Goal: Check status: Check status

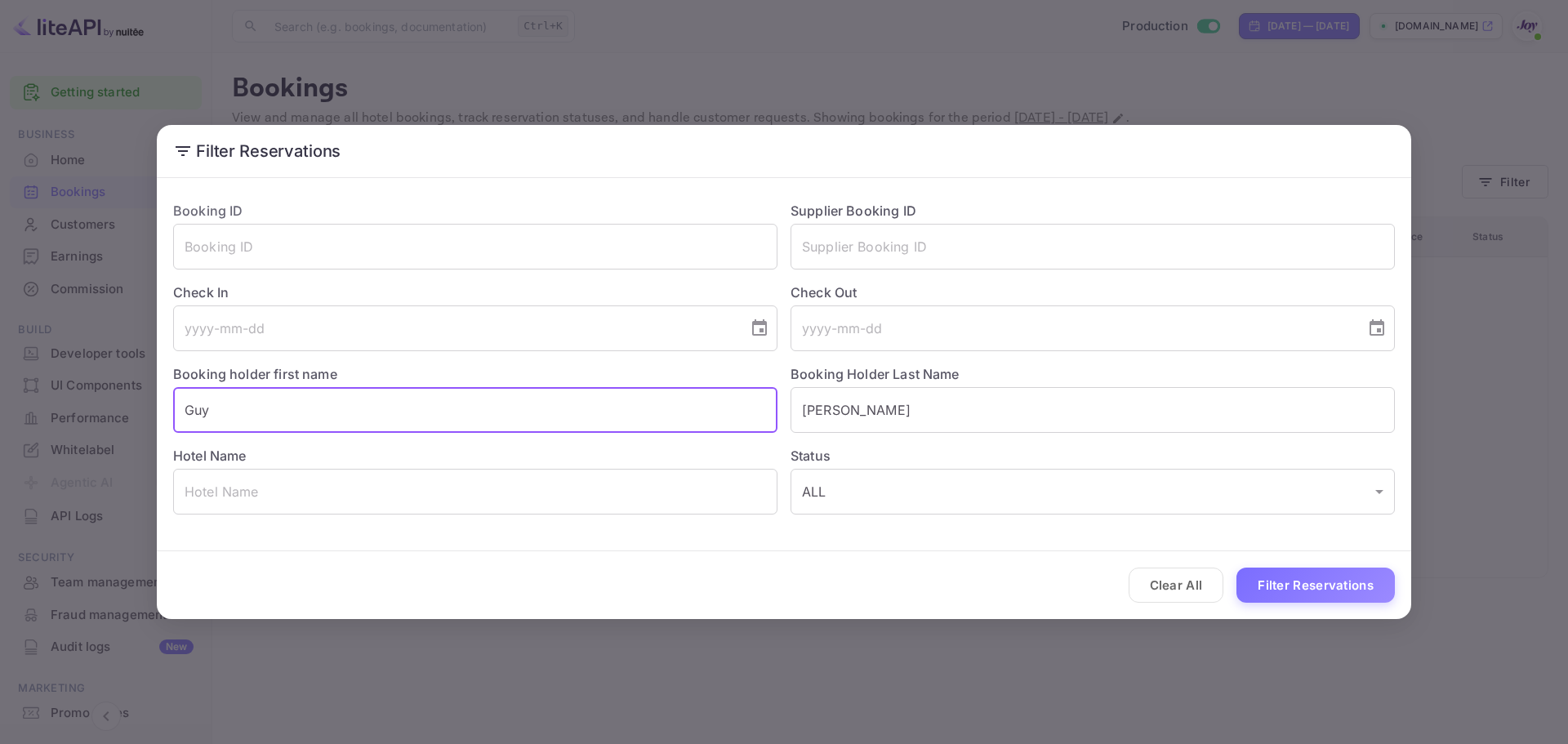
drag, startPoint x: 546, startPoint y: 408, endPoint x: 519, endPoint y: 405, distance: 27.2
click at [519, 405] on input "Guy" at bounding box center [476, 410] width 605 height 46
click at [921, 247] on input "text" at bounding box center [1093, 246] width 605 height 46
paste input "3b86d1b671"
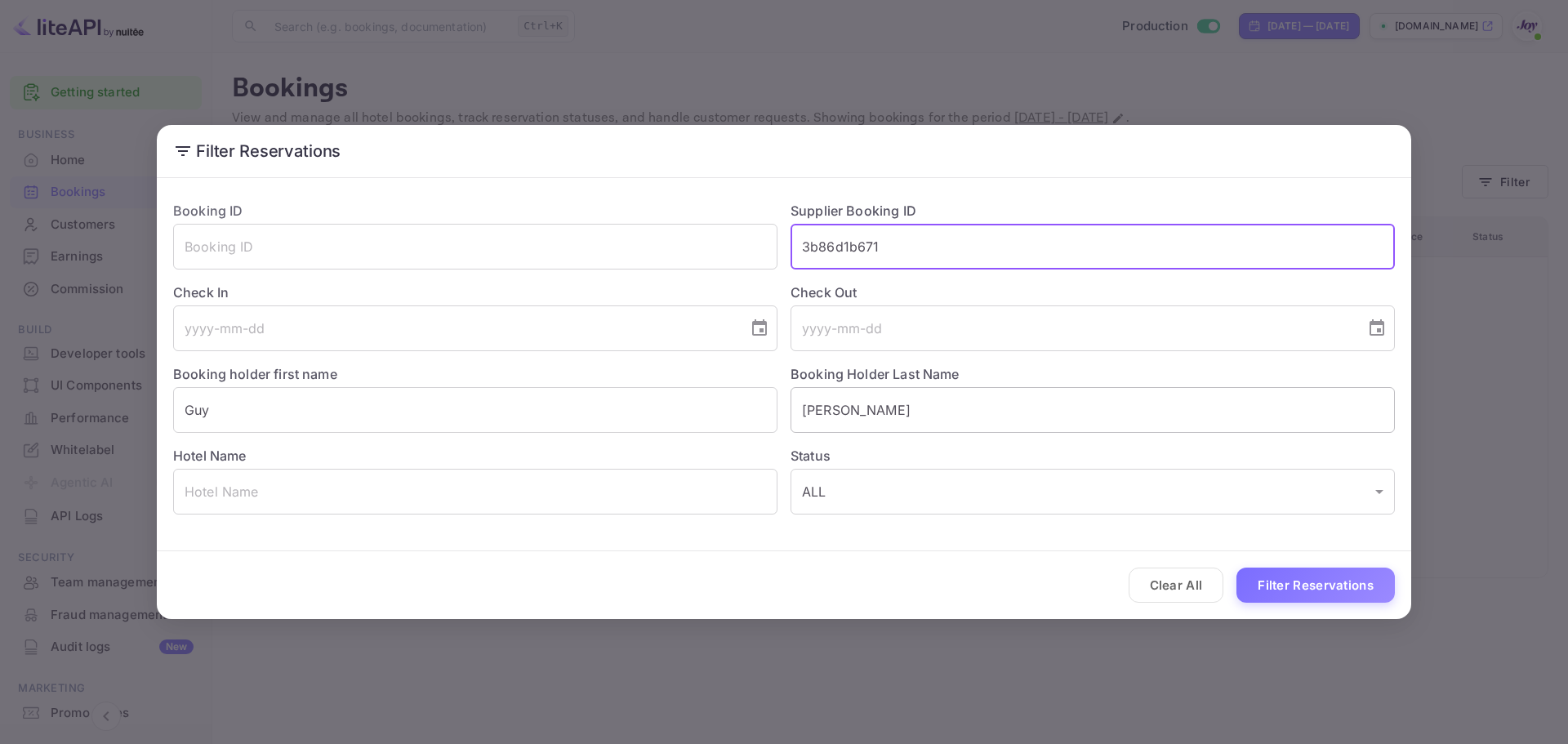
type input "3b86d1b671"
click at [844, 400] on input "[PERSON_NAME]" at bounding box center [1093, 410] width 605 height 46
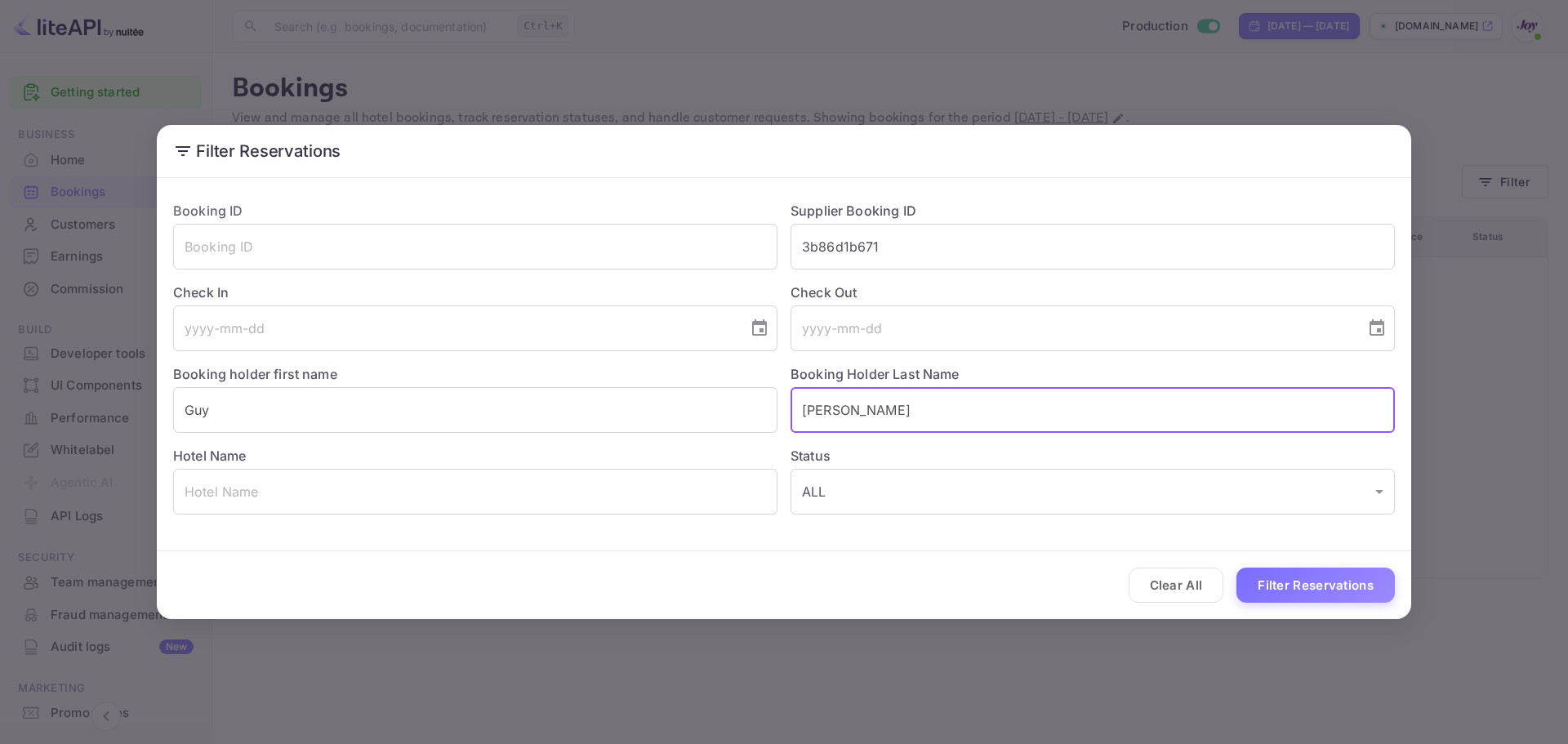
click at [844, 400] on input "[PERSON_NAME]" at bounding box center [1093, 410] width 605 height 46
click at [365, 410] on input "Guy" at bounding box center [476, 410] width 605 height 46
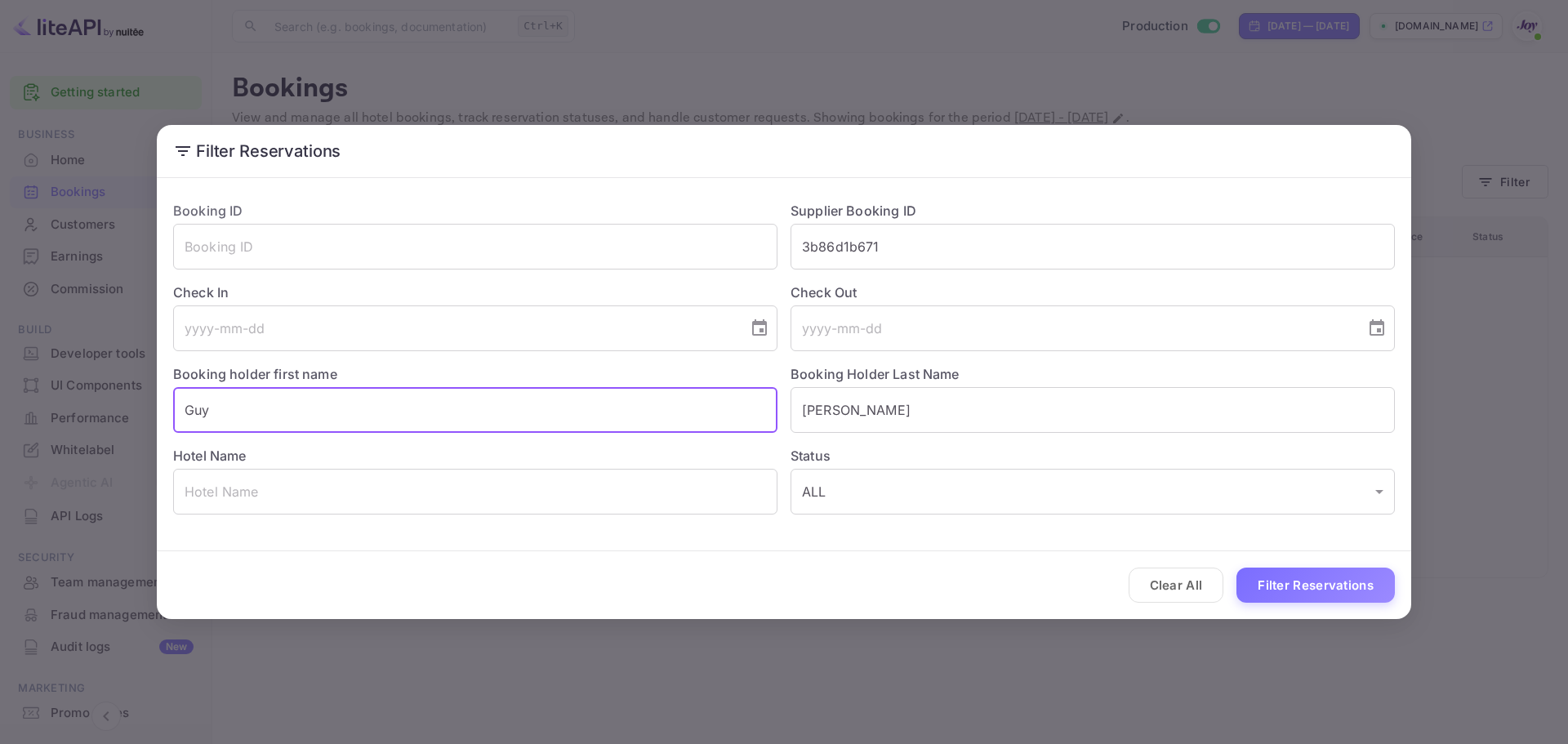
click at [365, 410] on input "Guy" at bounding box center [476, 410] width 605 height 46
paste input "[PERSON_NAME]"
click at [246, 410] on input "[PERSON_NAME]" at bounding box center [476, 410] width 605 height 46
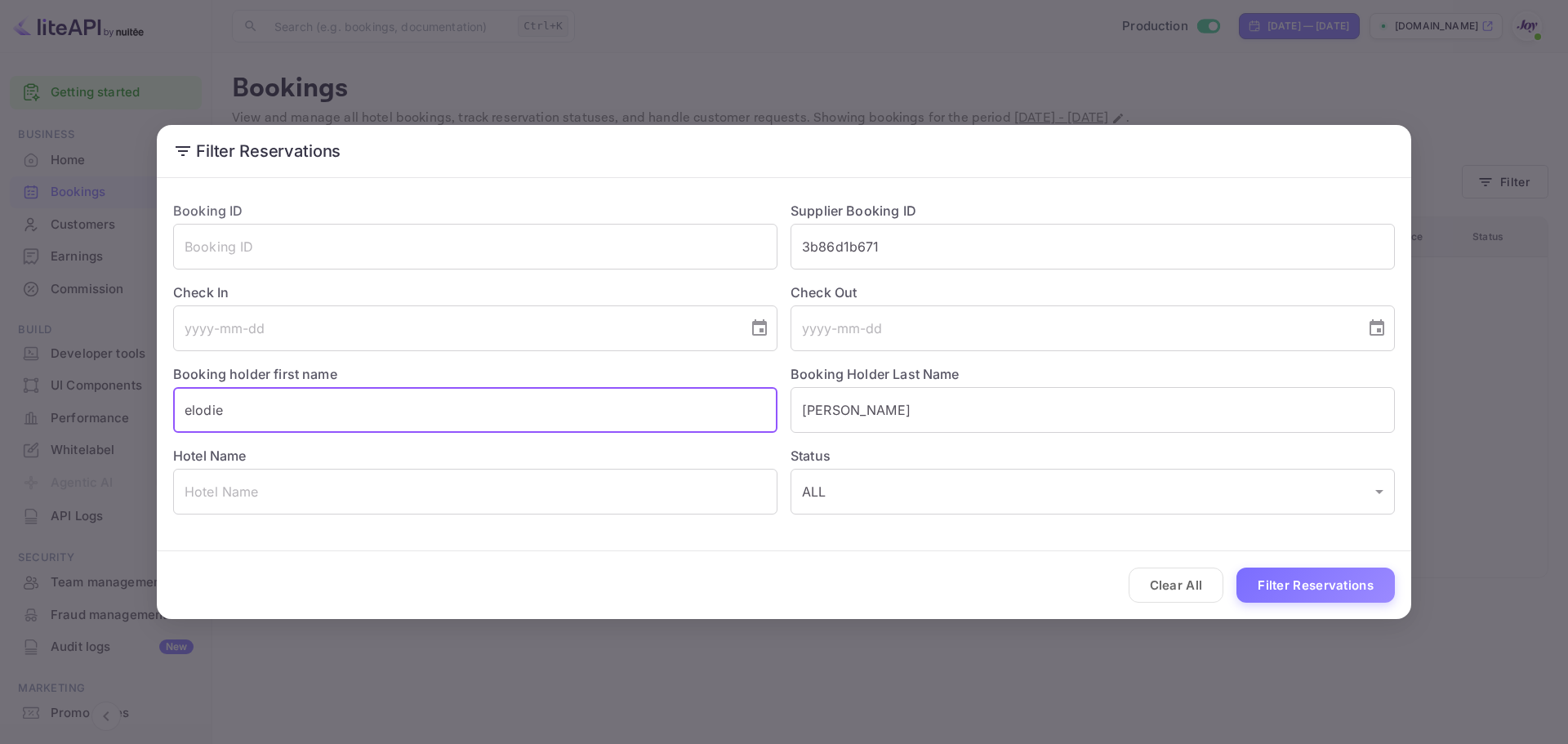
type input "elodie"
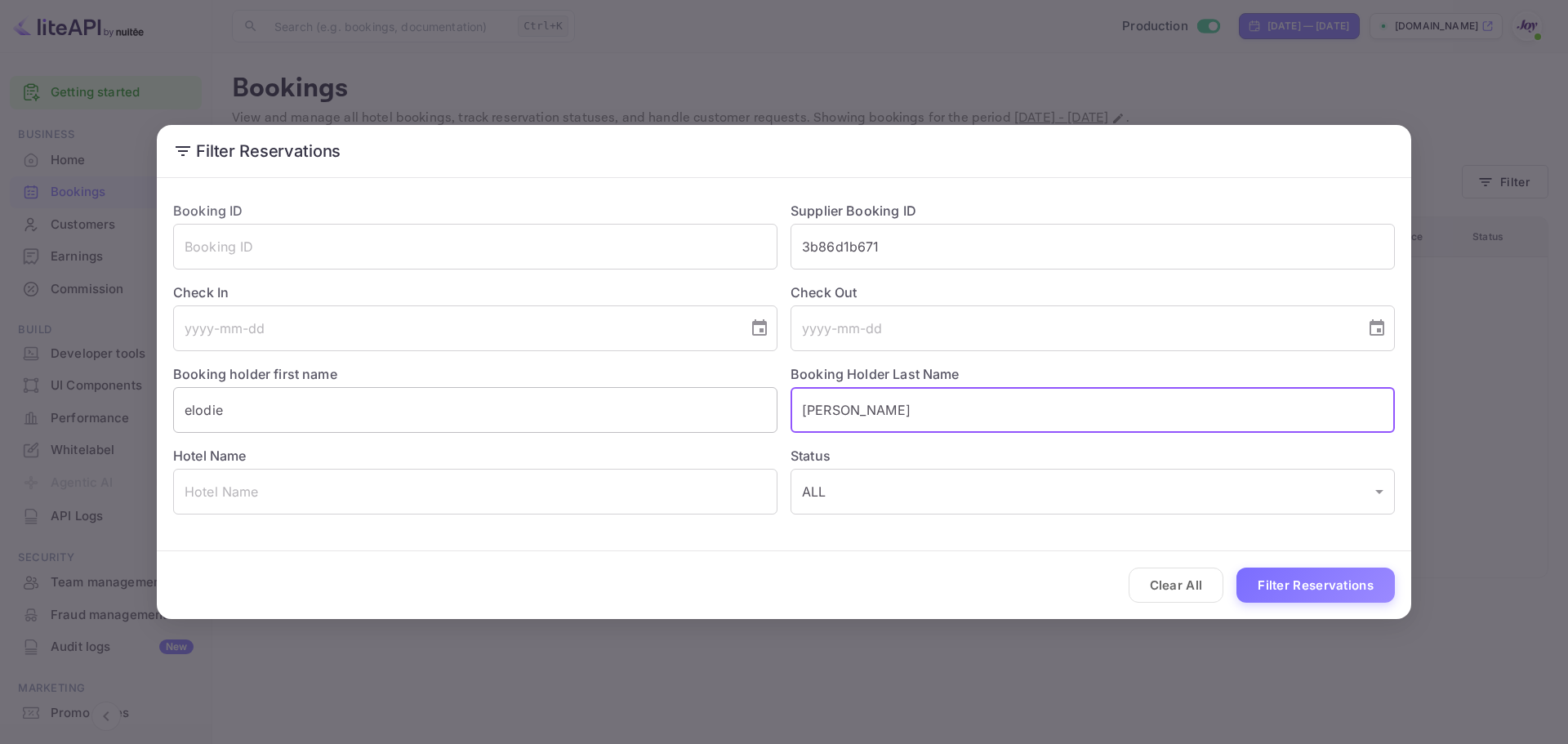
paste input "sorel"
type input "sorel"
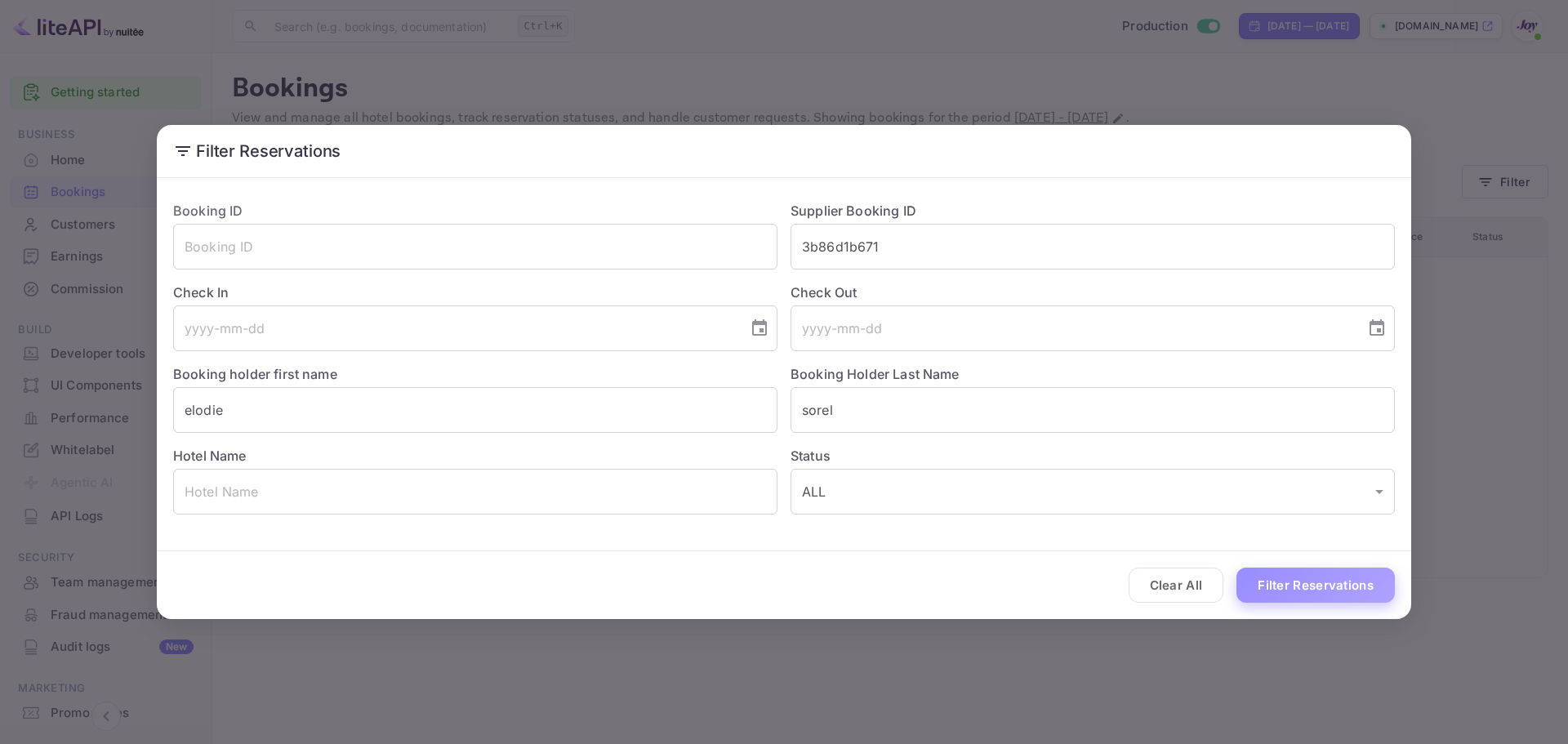
click at [1250, 584] on button "Filter Reservations" at bounding box center [1315, 585] width 158 height 35
click at [809, 242] on input "3b86d1b671" at bounding box center [1093, 246] width 605 height 46
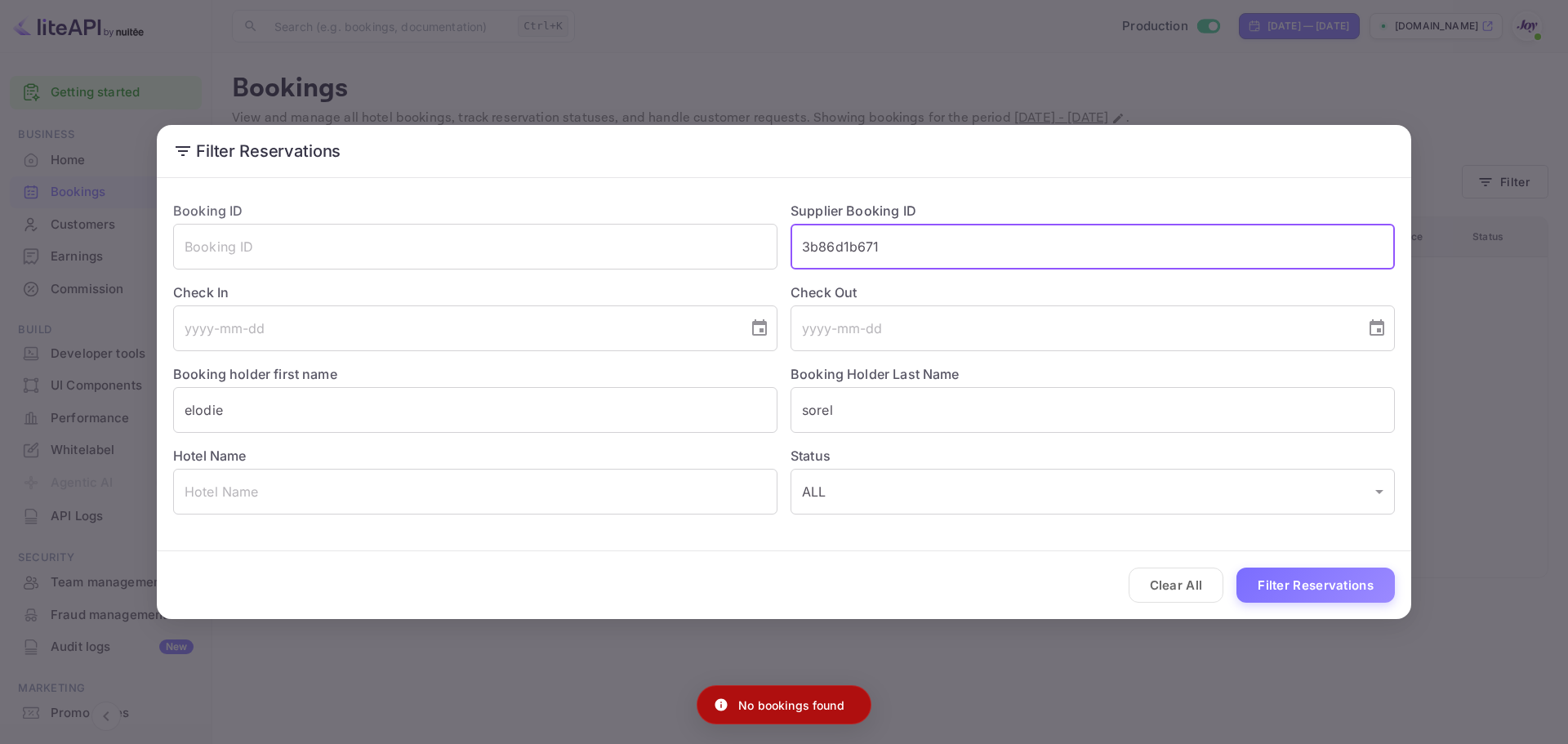
click at [809, 242] on input "3b86d1b671" at bounding box center [1093, 246] width 605 height 46
click at [1320, 589] on button "Filter Reservations" at bounding box center [1315, 585] width 158 height 35
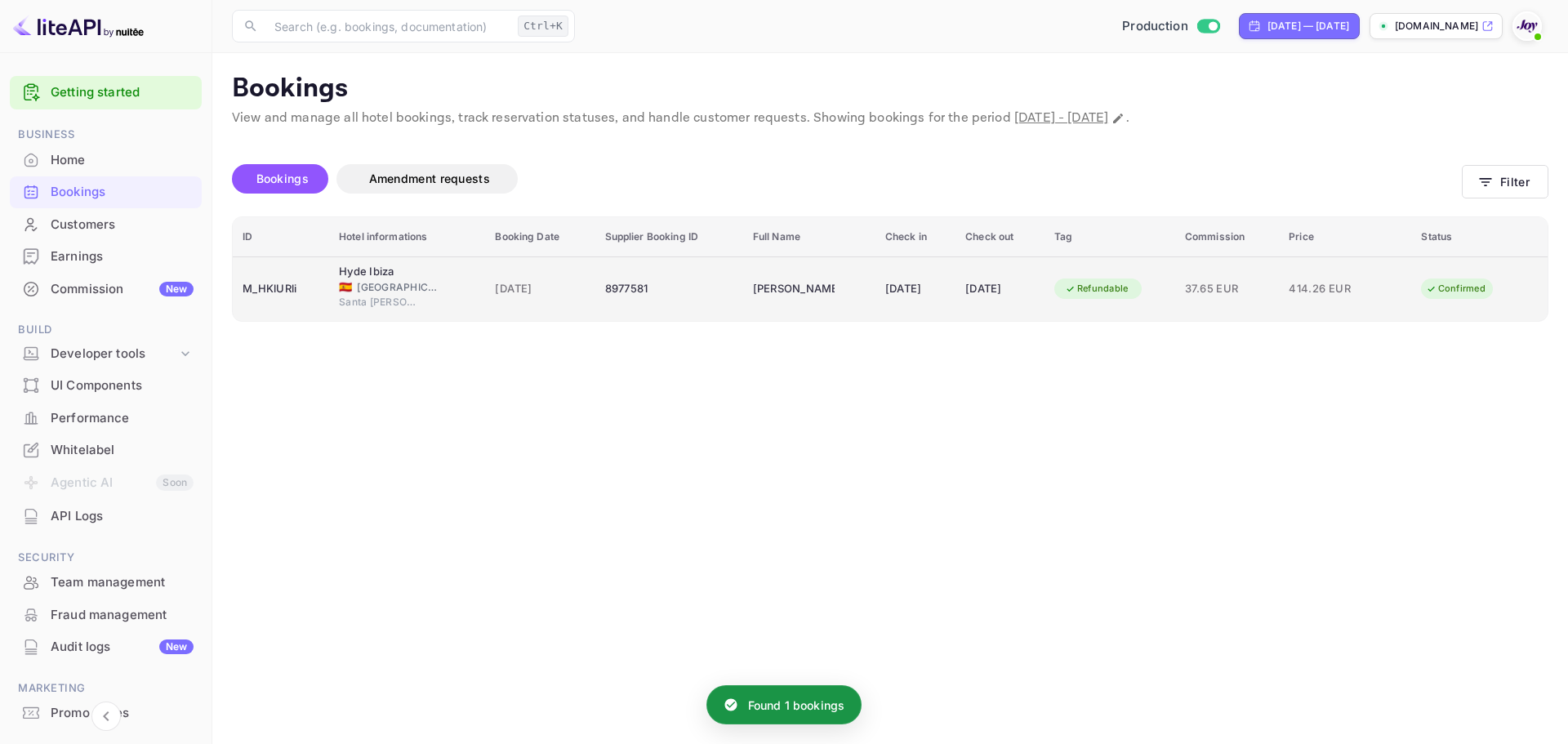
click at [663, 290] on div "8977581" at bounding box center [669, 289] width 128 height 26
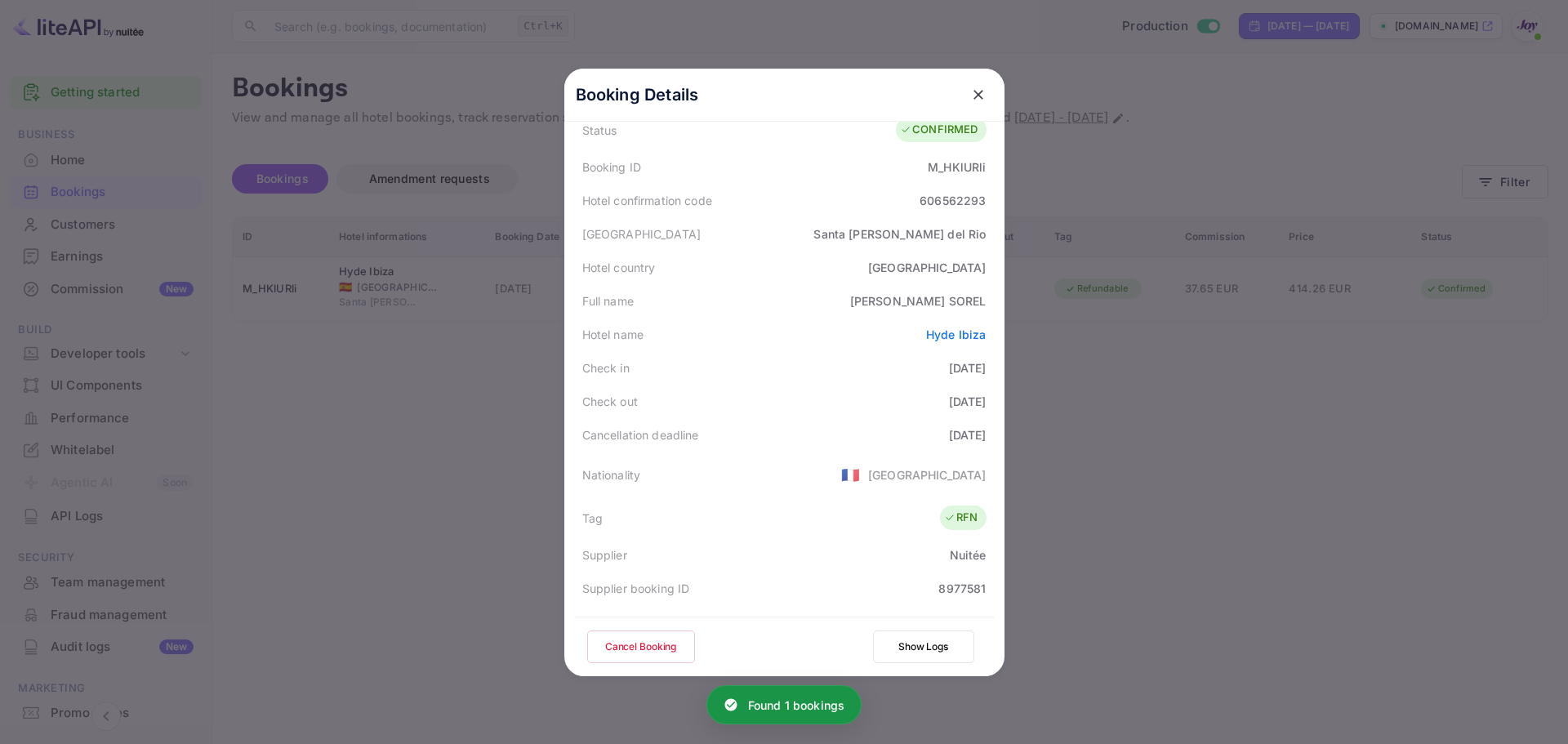
scroll to position [163, 0]
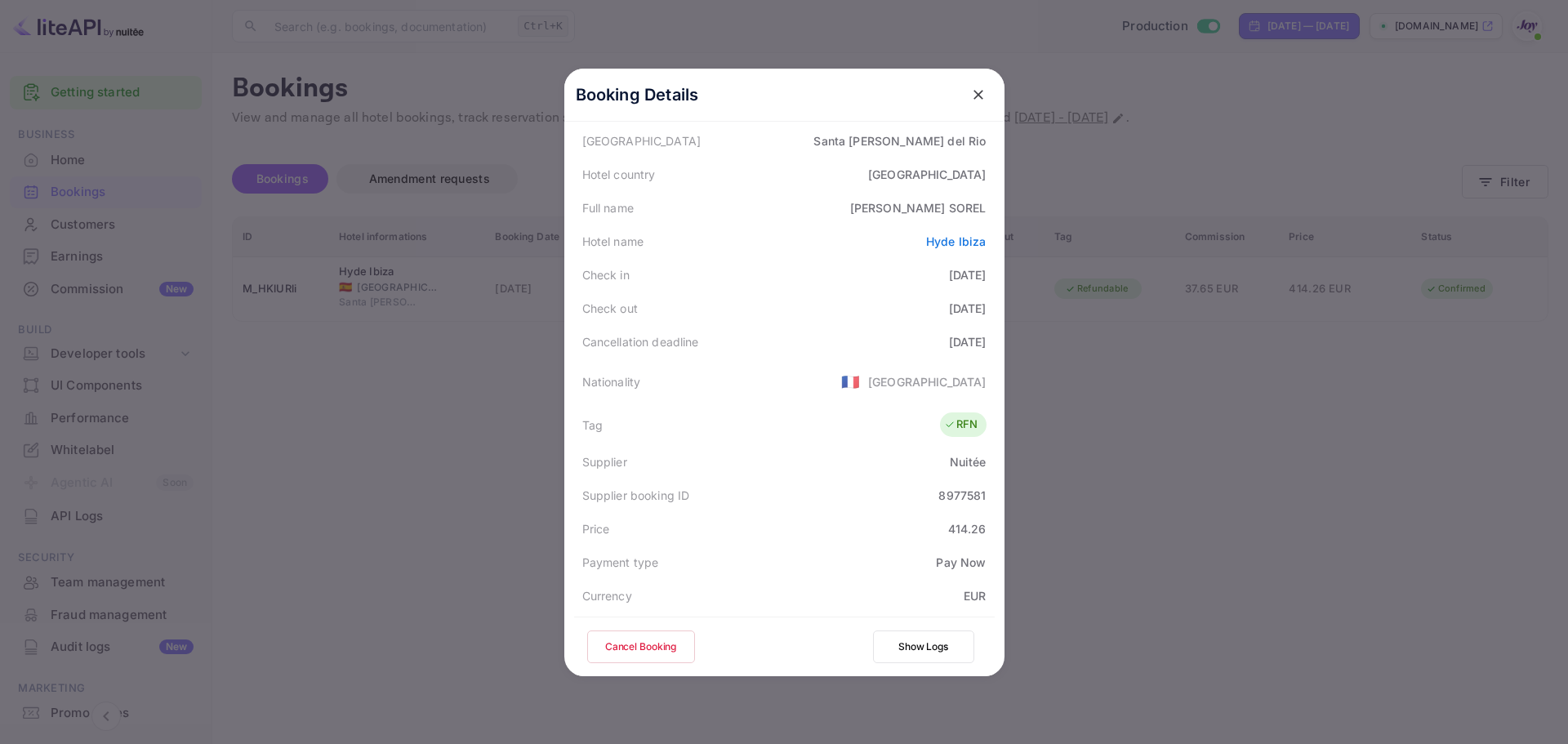
click at [959, 489] on div "8977581" at bounding box center [961, 495] width 48 height 18
click at [958, 490] on div "8977581" at bounding box center [961, 495] width 48 height 18
copy div "8977581"
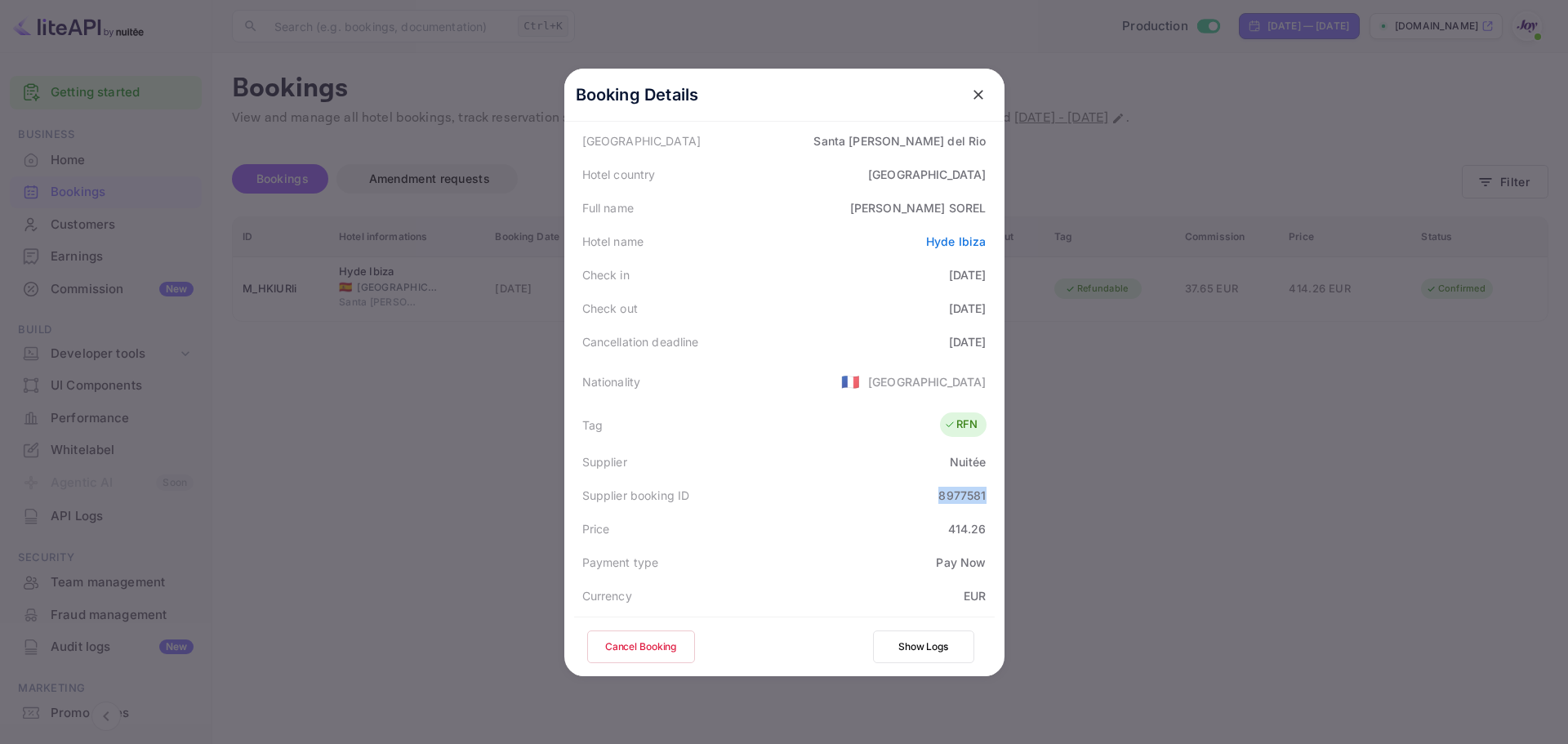
click at [960, 500] on div "8977581" at bounding box center [961, 495] width 48 height 18
click at [970, 89] on icon "close" at bounding box center [978, 95] width 17 height 17
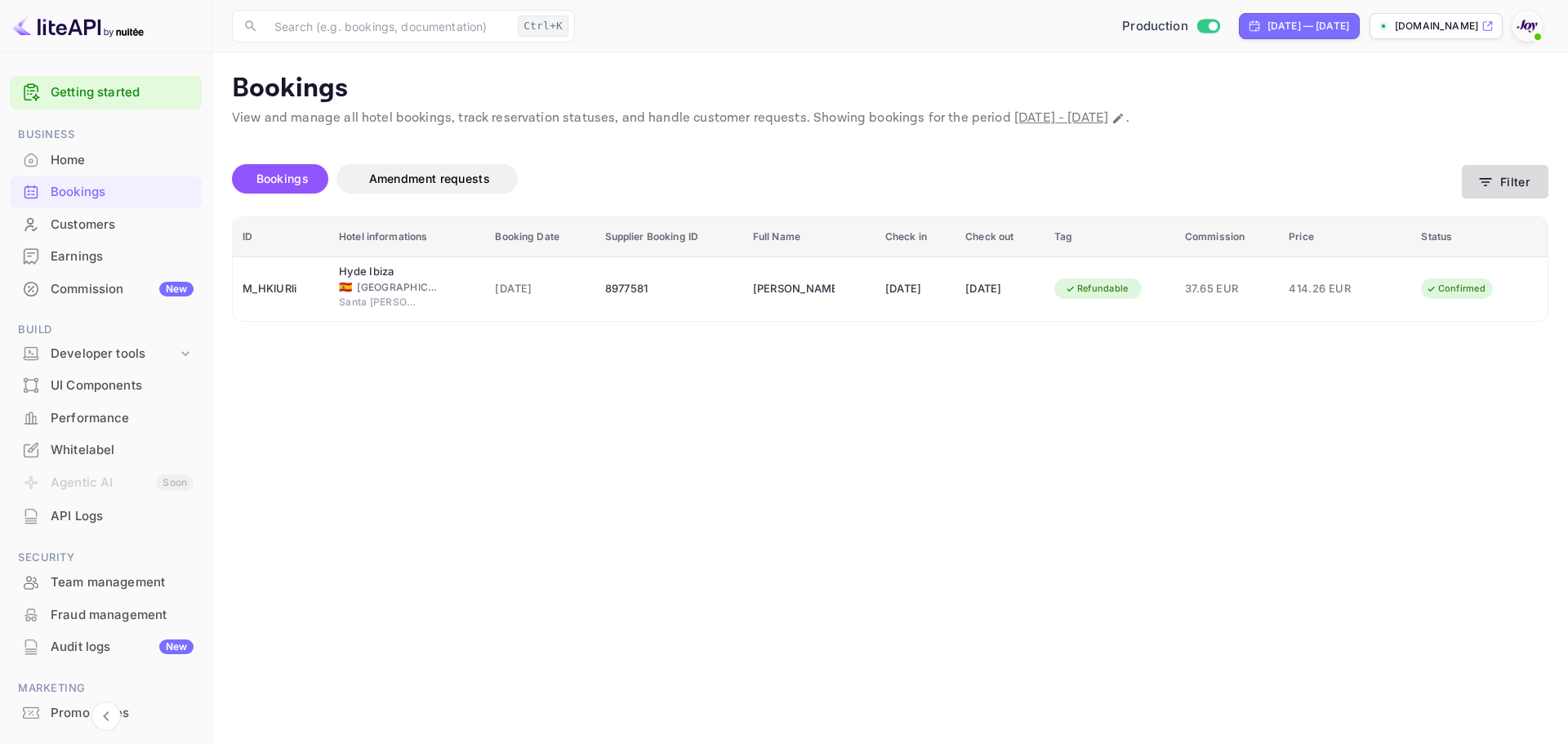
click at [1524, 175] on button "Filter" at bounding box center [1505, 181] width 87 height 33
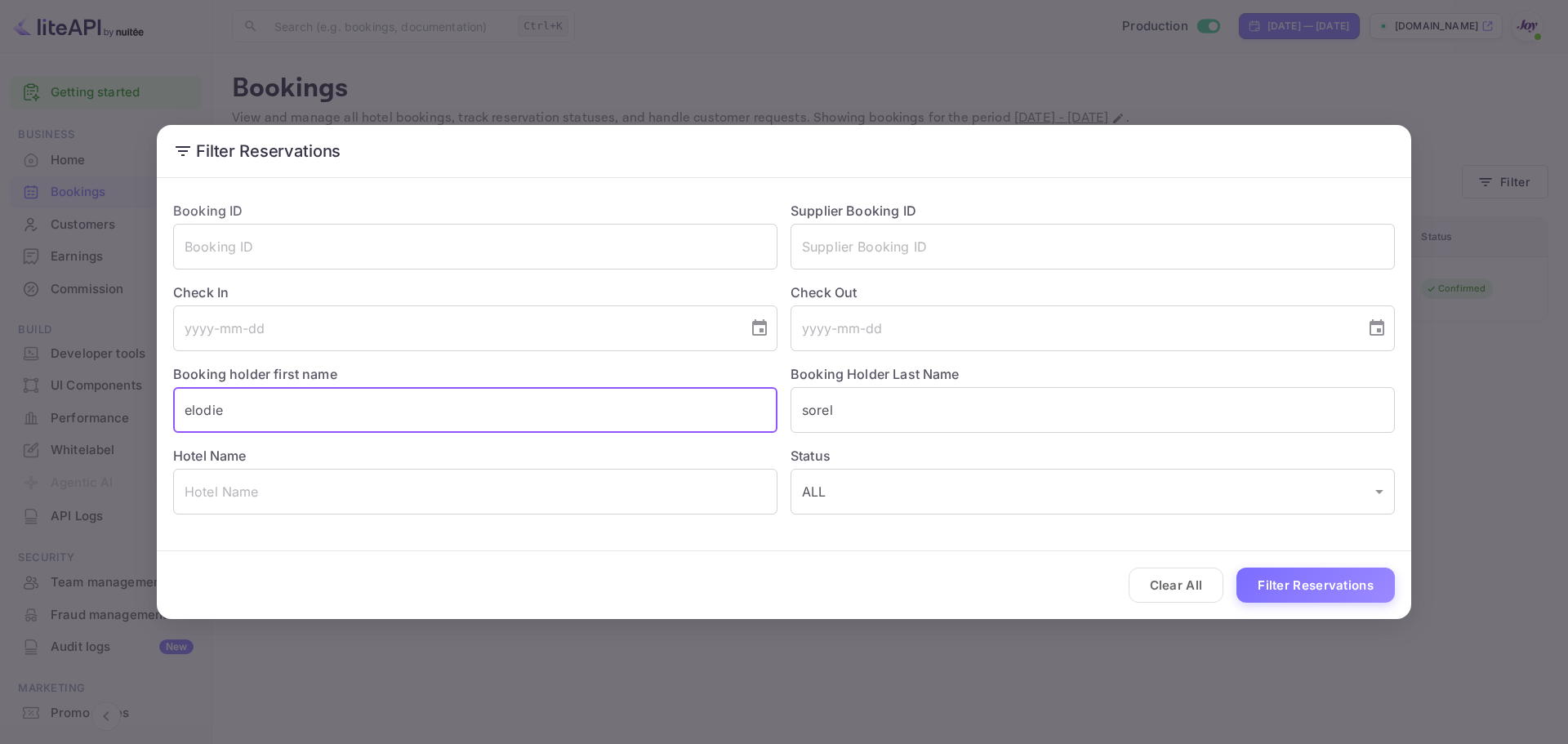
click at [276, 426] on input "elodie" at bounding box center [476, 410] width 605 height 46
click at [276, 425] on input "elodie" at bounding box center [476, 410] width 605 height 46
paste input "[PERSON_NAME]"
click at [239, 400] on input "[PERSON_NAME]" at bounding box center [476, 410] width 605 height 46
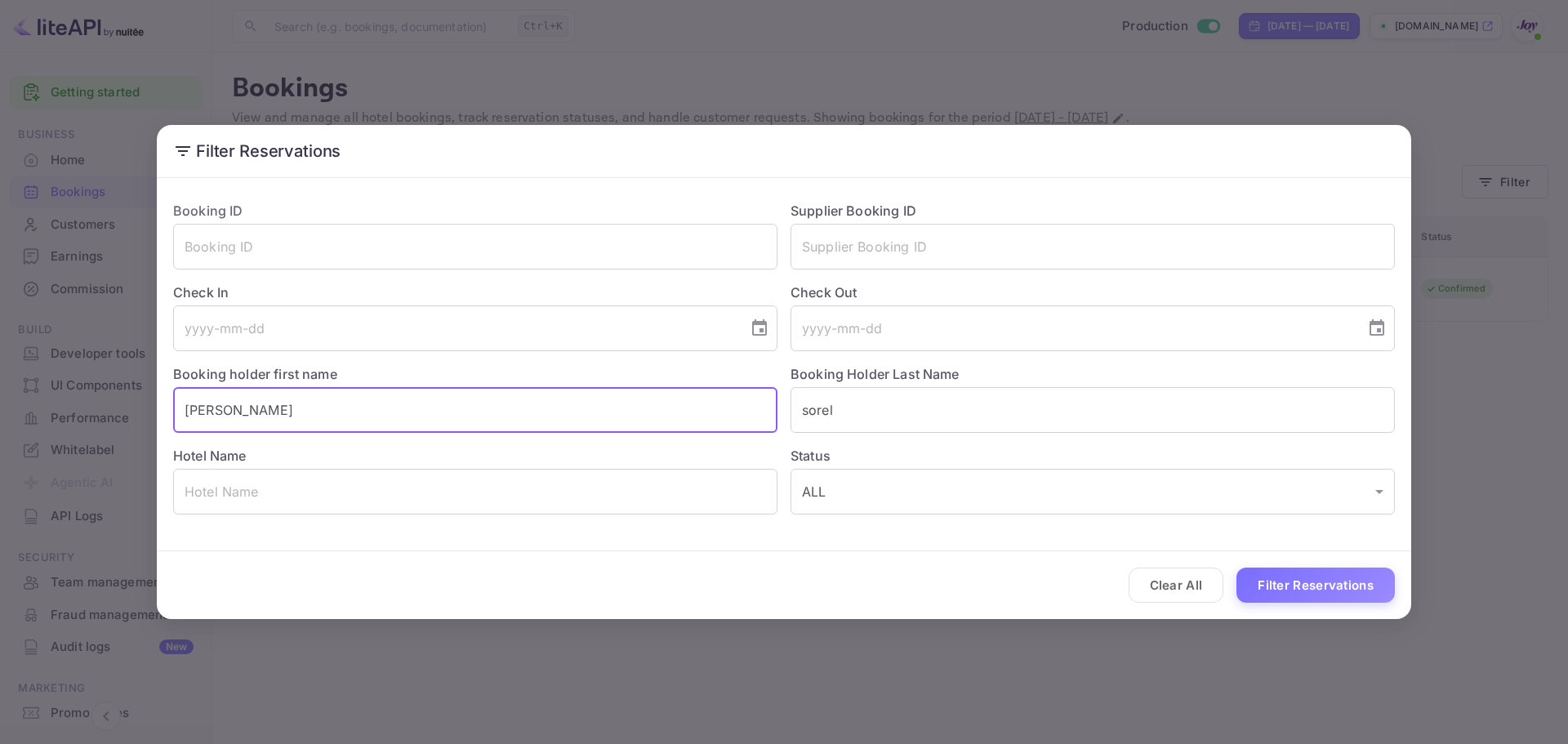
click at [250, 405] on input "[PERSON_NAME]" at bounding box center [476, 410] width 605 height 46
type input "[PERSON_NAME]"
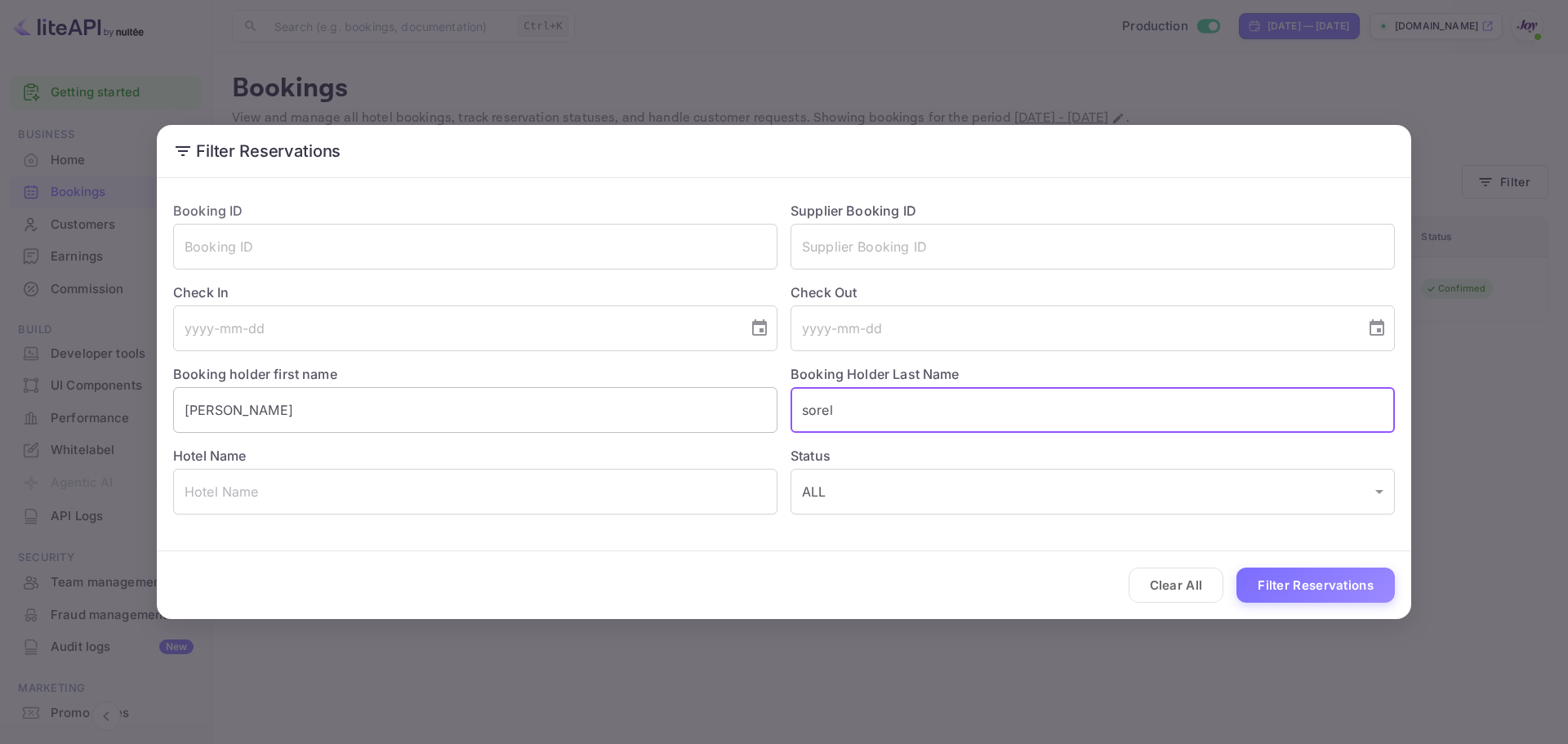
paste input "[PERSON_NAME]"
type input "[PERSON_NAME]"
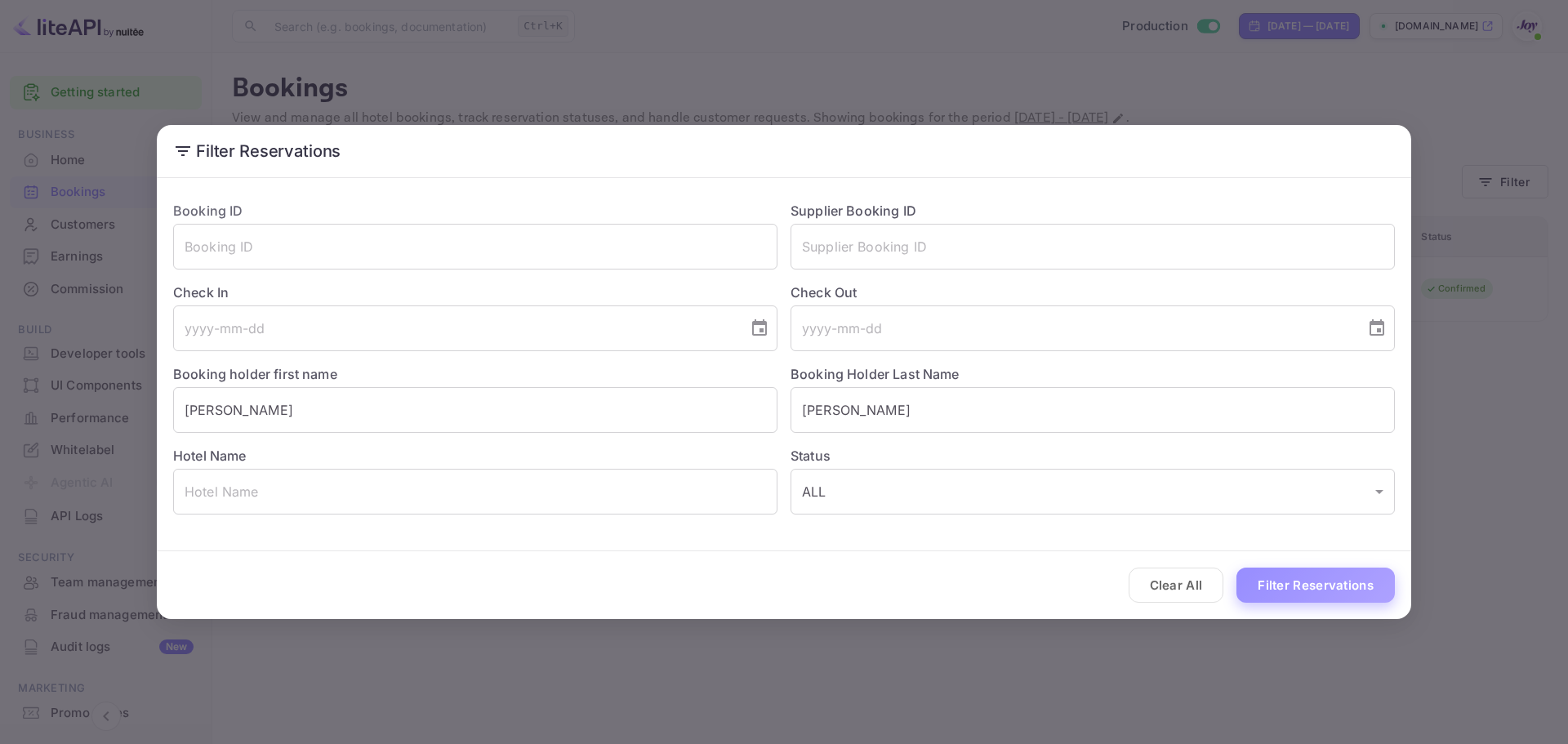
click at [1303, 568] on button "Filter Reservations" at bounding box center [1315, 585] width 158 height 35
click at [369, 402] on input "[PERSON_NAME]" at bounding box center [476, 410] width 605 height 46
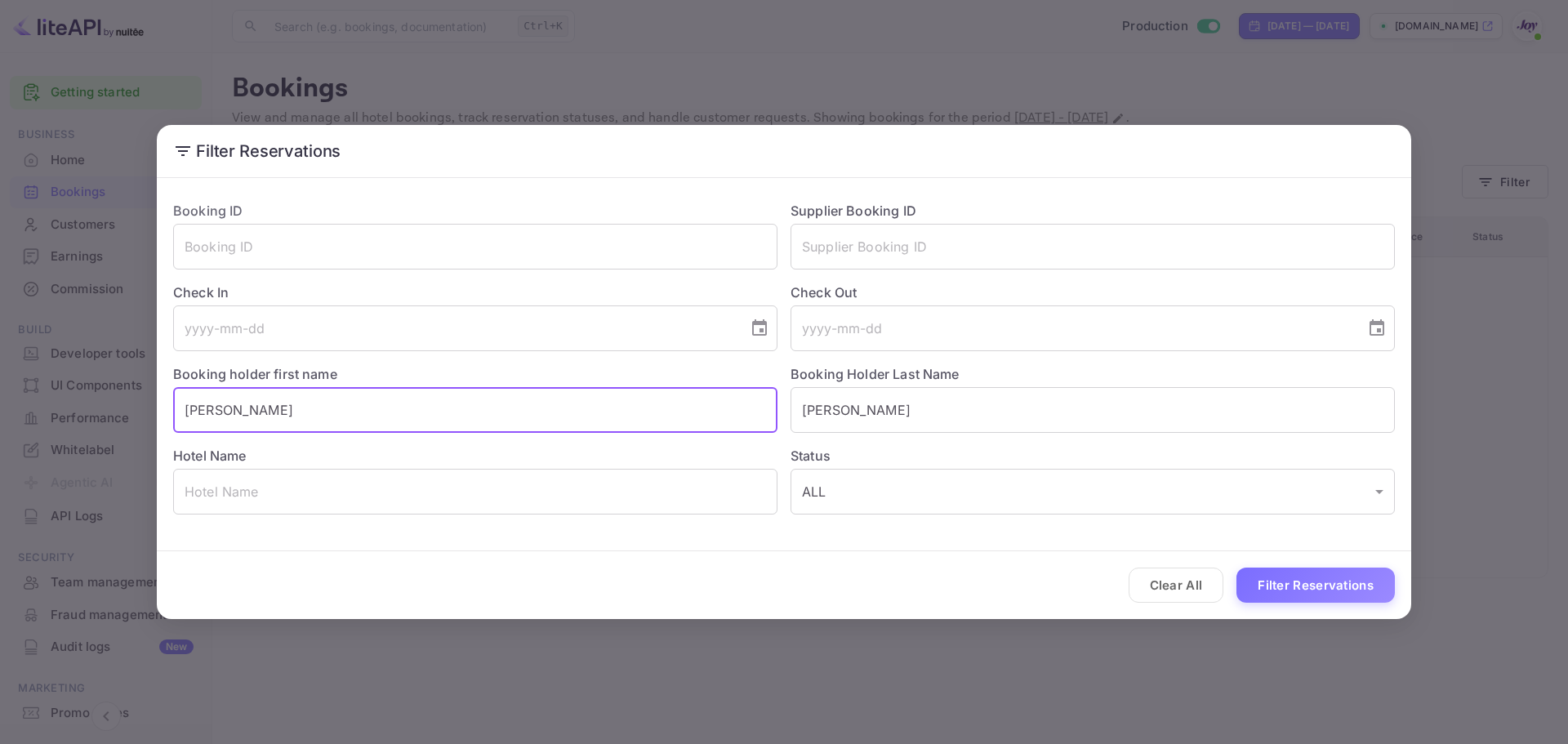
click at [369, 402] on input "[PERSON_NAME]" at bounding box center [476, 410] width 605 height 46
paste input "[PERSON_NAME]"
click at [242, 409] on input "[PERSON_NAME]" at bounding box center [476, 410] width 605 height 46
type input "[PERSON_NAME]"
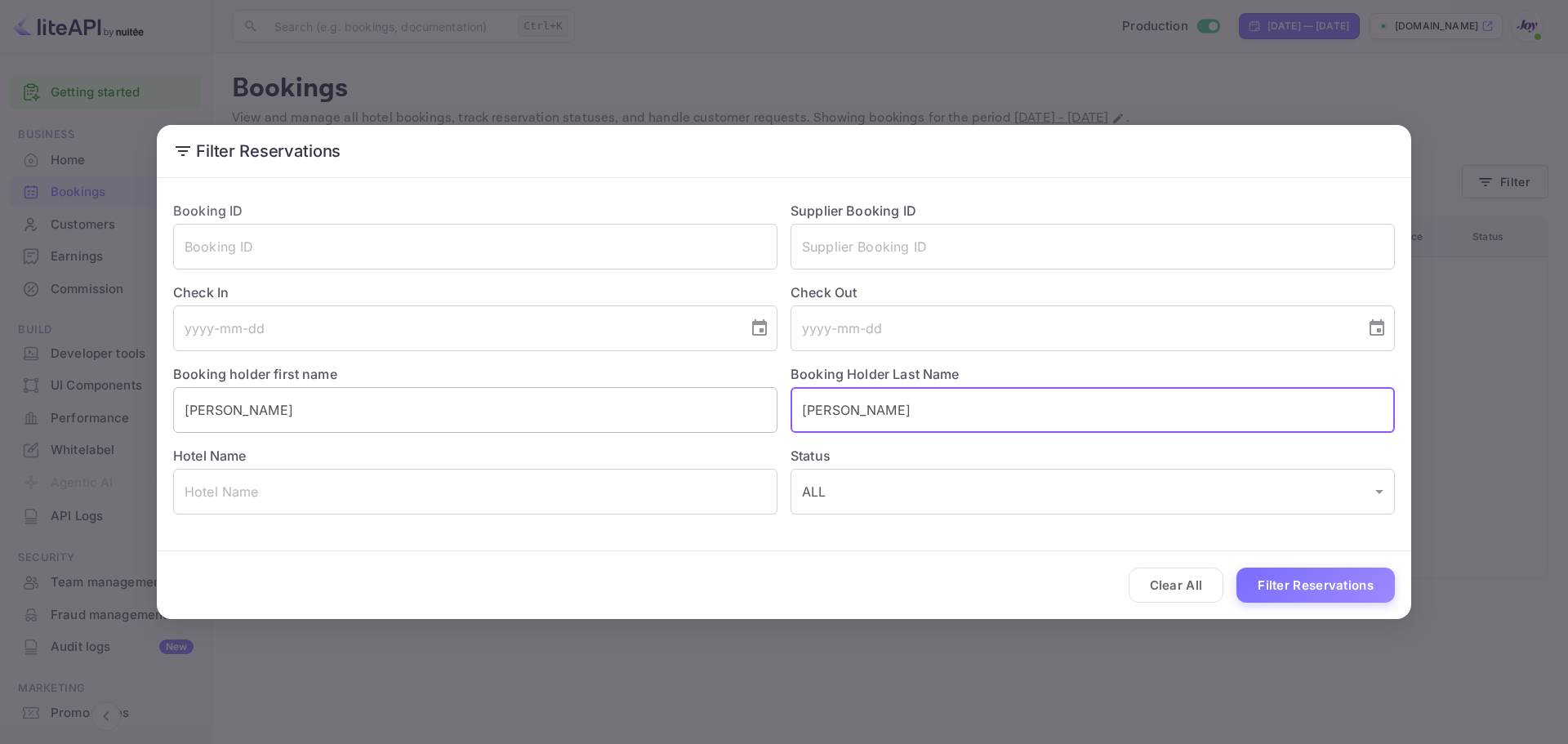
paste input "[PERSON_NAME]"
type input "[PERSON_NAME]"
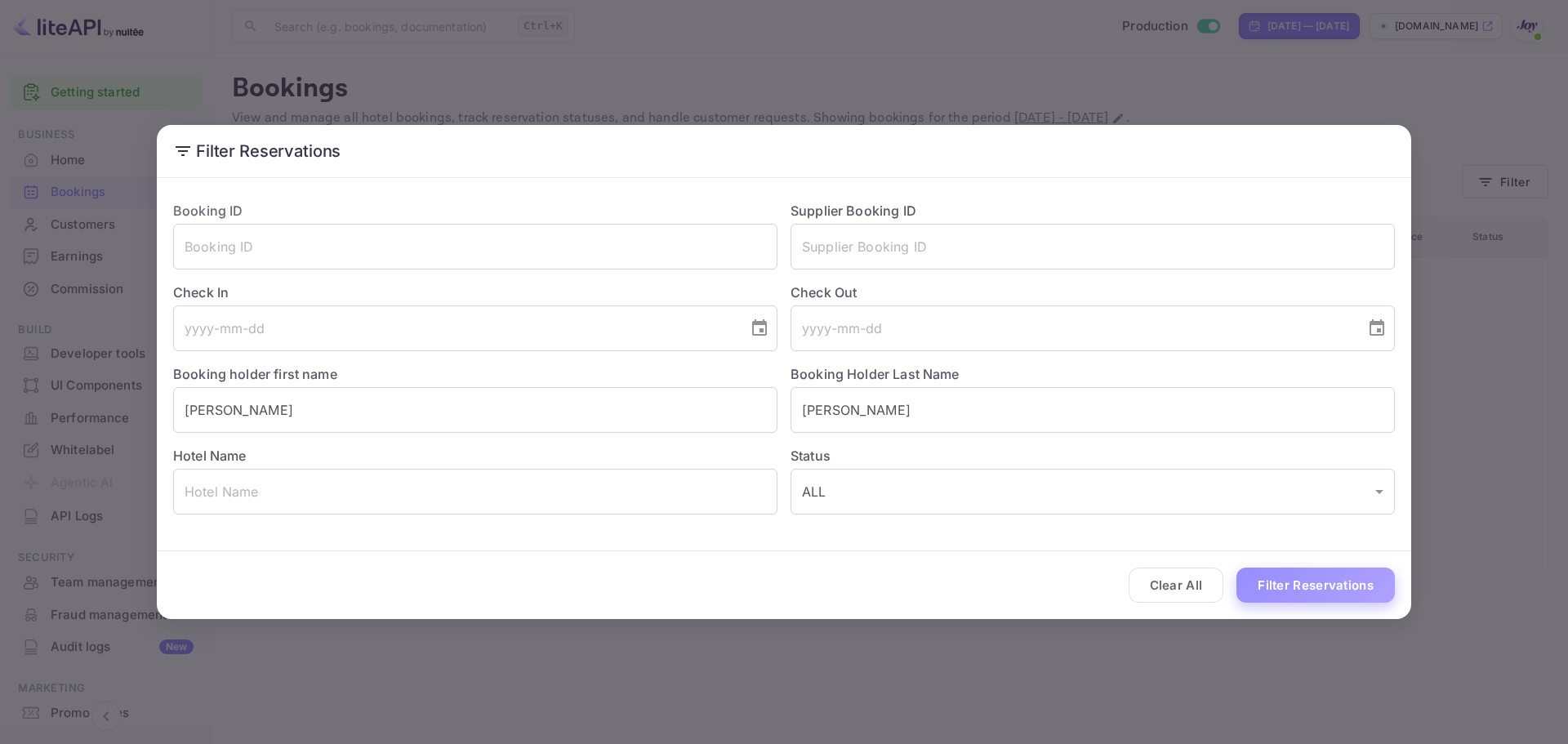
click at [1334, 581] on button "Filter Reservations" at bounding box center [1315, 585] width 158 height 35
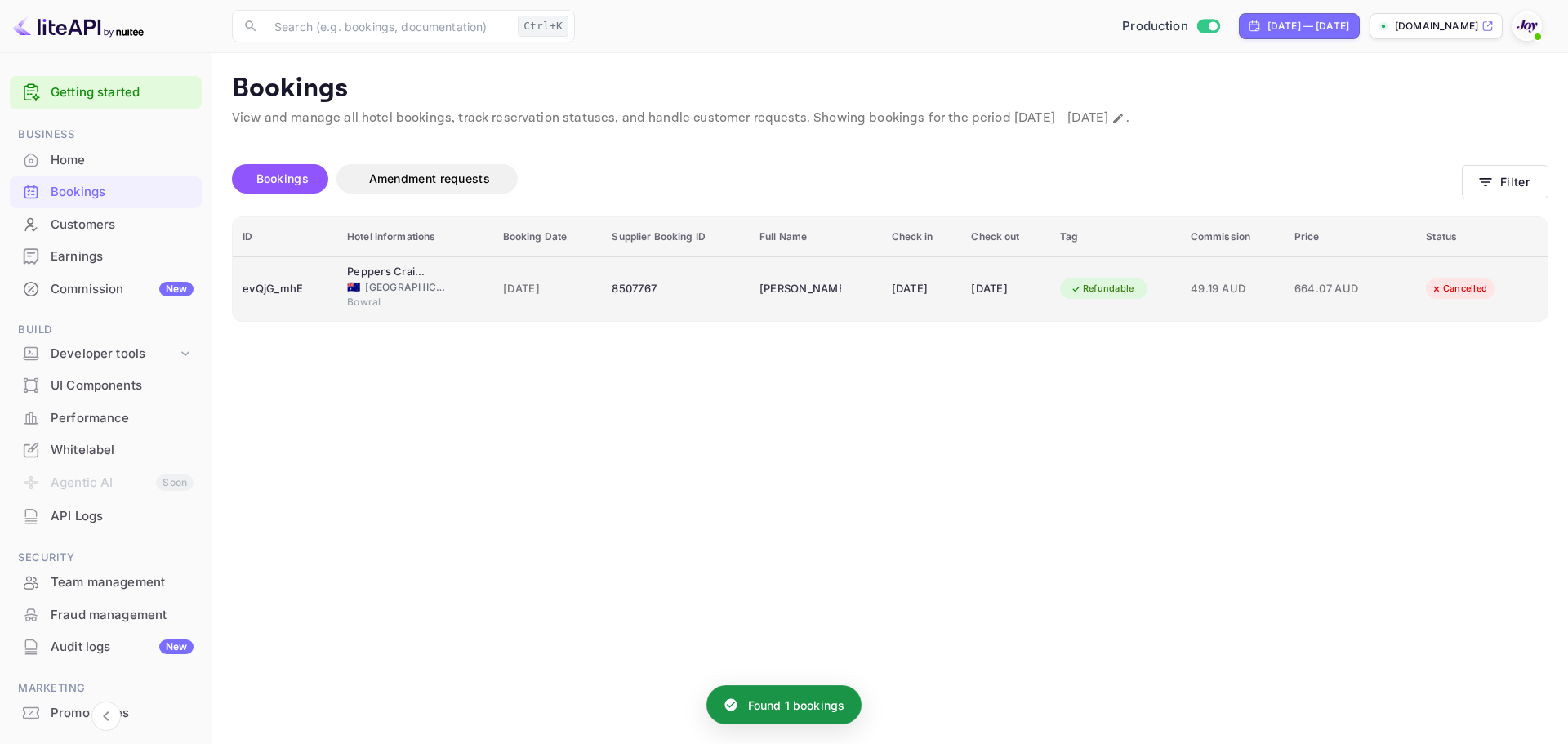
click at [911, 309] on td "[DATE]" at bounding box center [921, 289] width 80 height 64
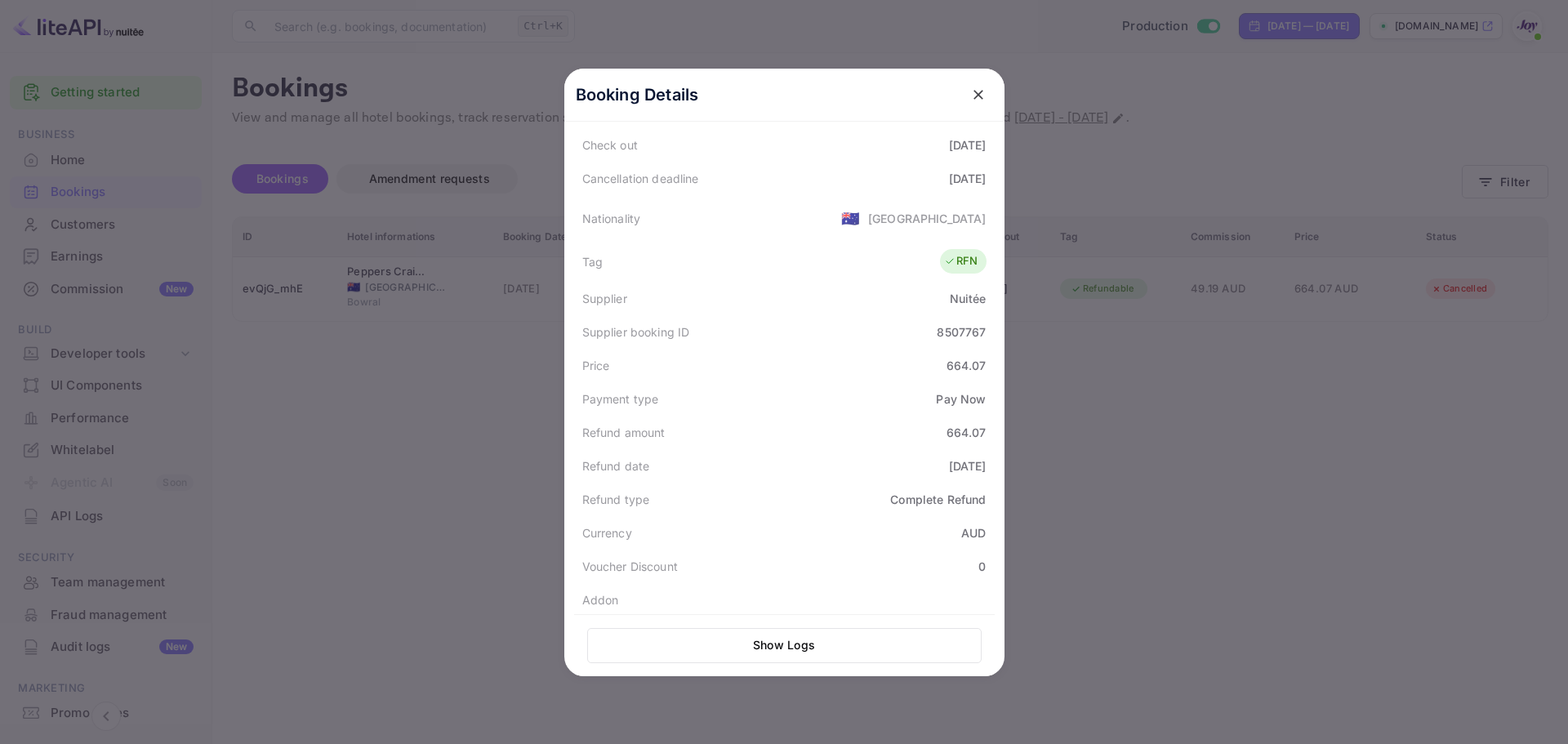
scroll to position [403, 0]
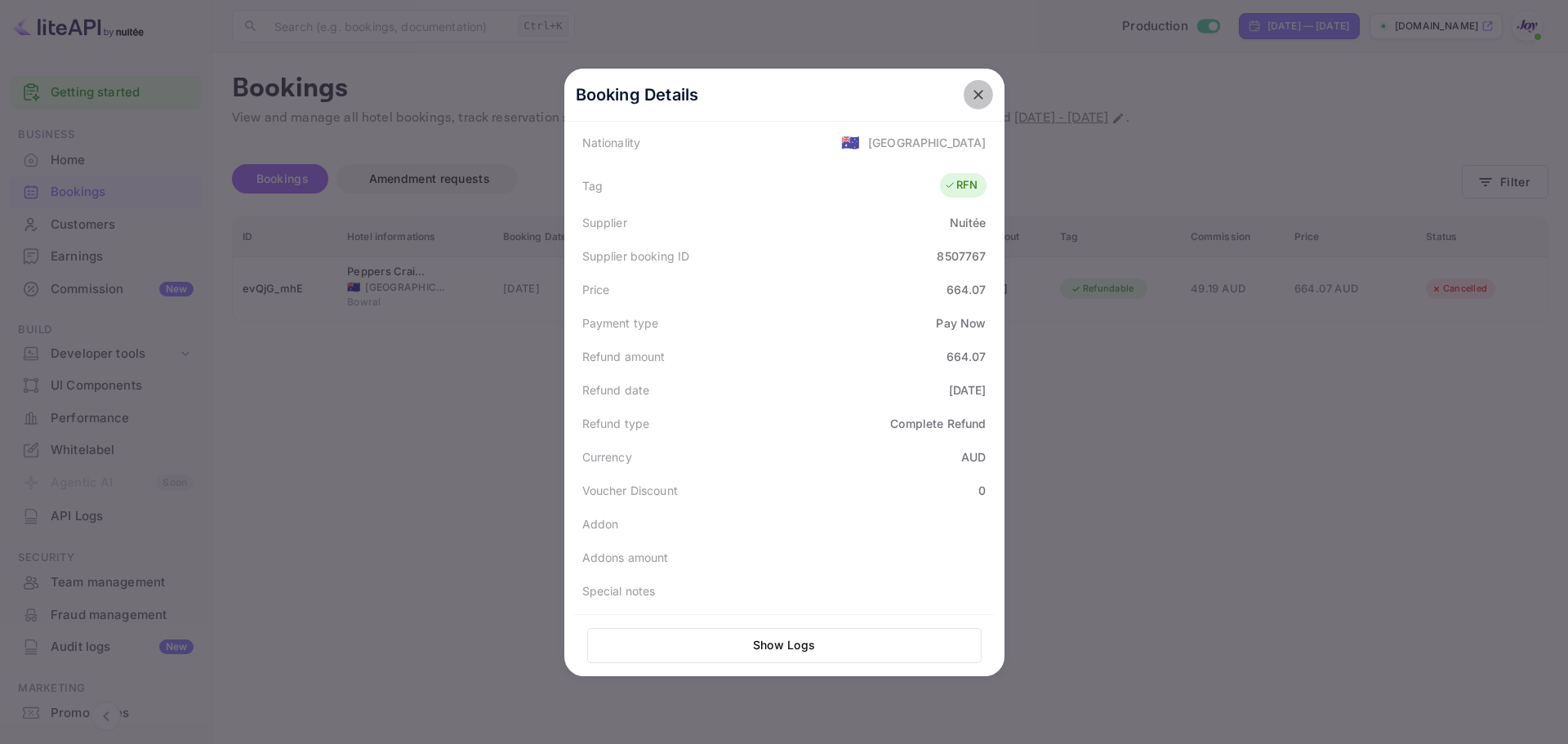
drag, startPoint x: 967, startPoint y: 93, endPoint x: 1153, endPoint y: 143, distance: 192.6
click at [970, 93] on icon "close" at bounding box center [978, 95] width 17 height 17
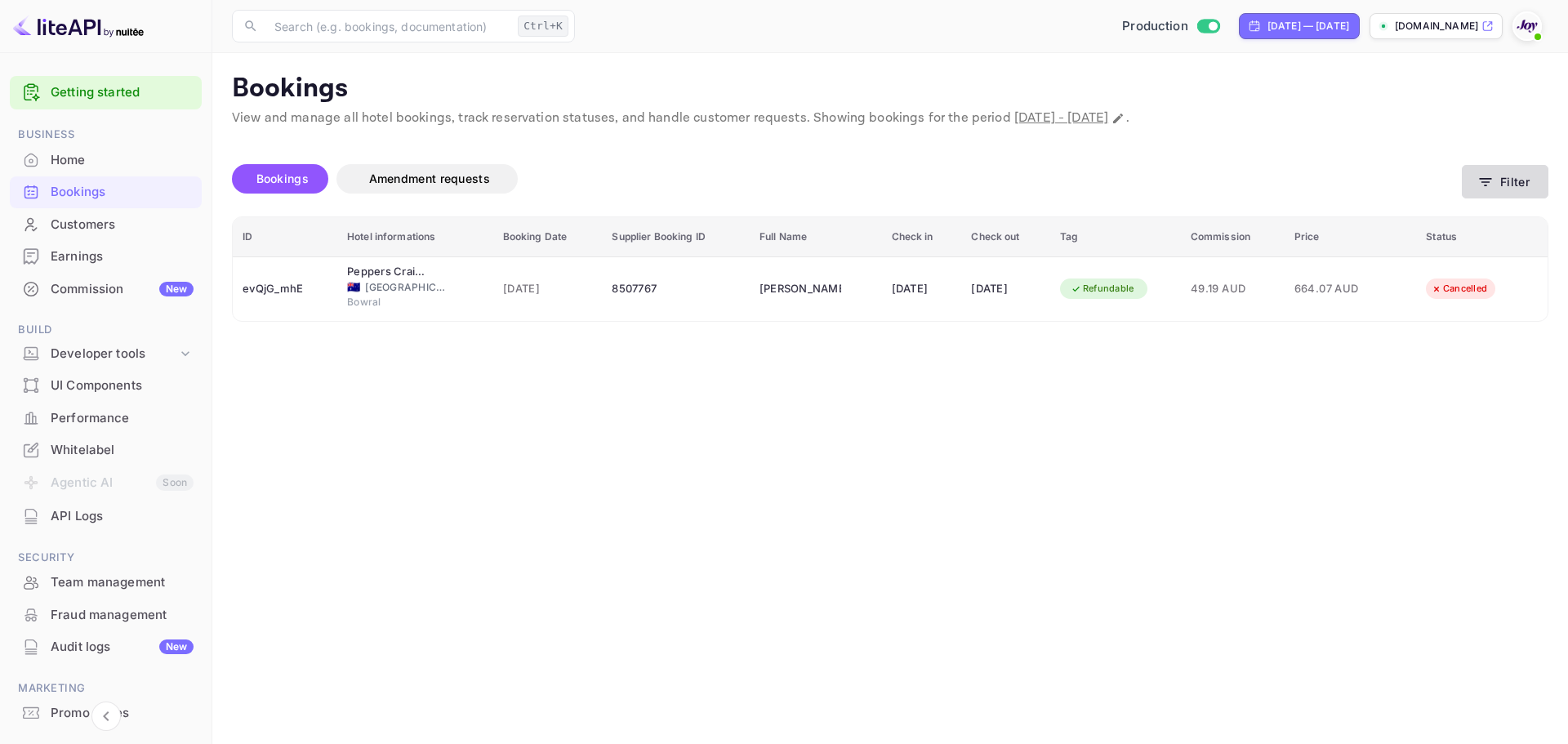
click at [1495, 174] on button "Filter" at bounding box center [1505, 181] width 87 height 33
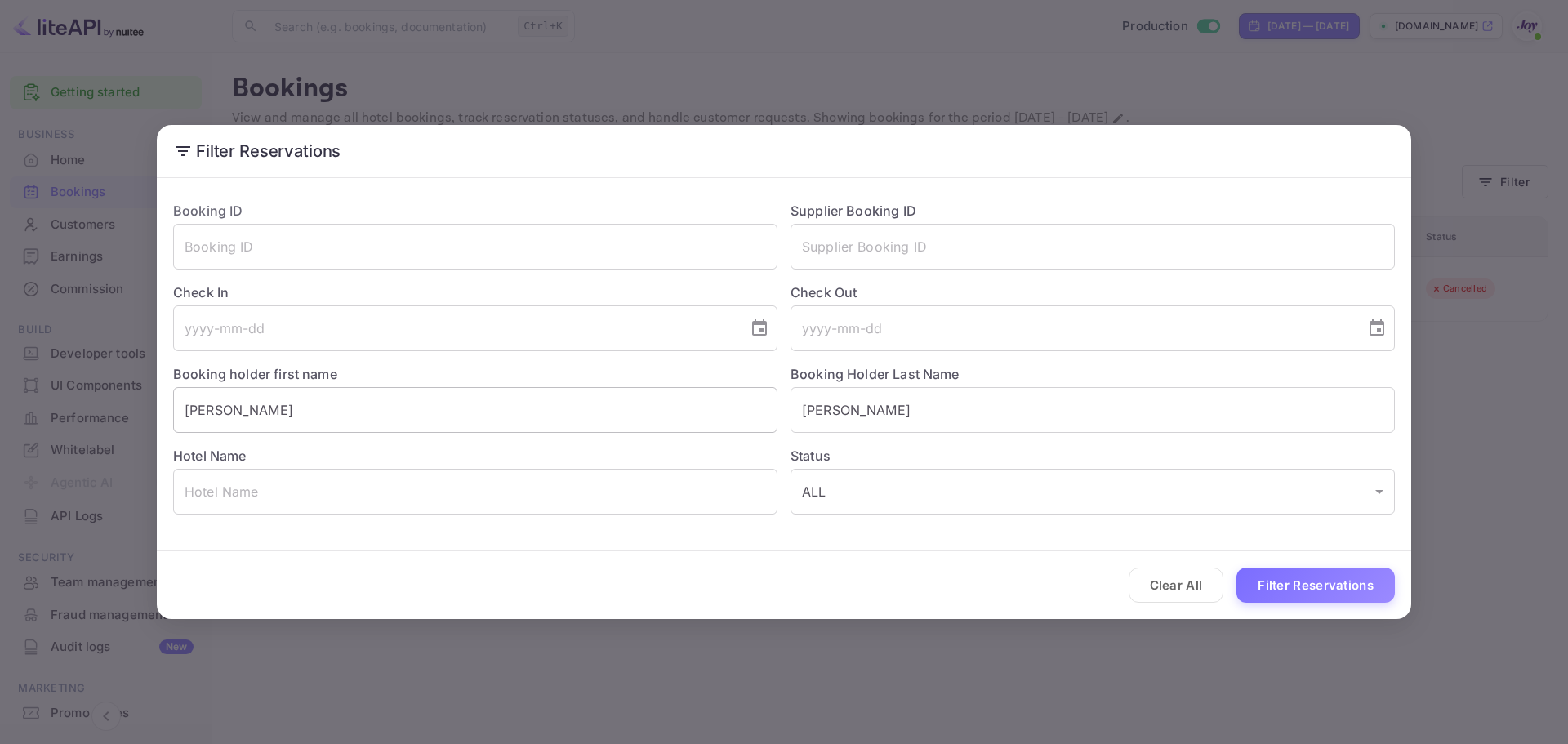
click at [241, 411] on input "[PERSON_NAME]" at bounding box center [476, 410] width 605 height 46
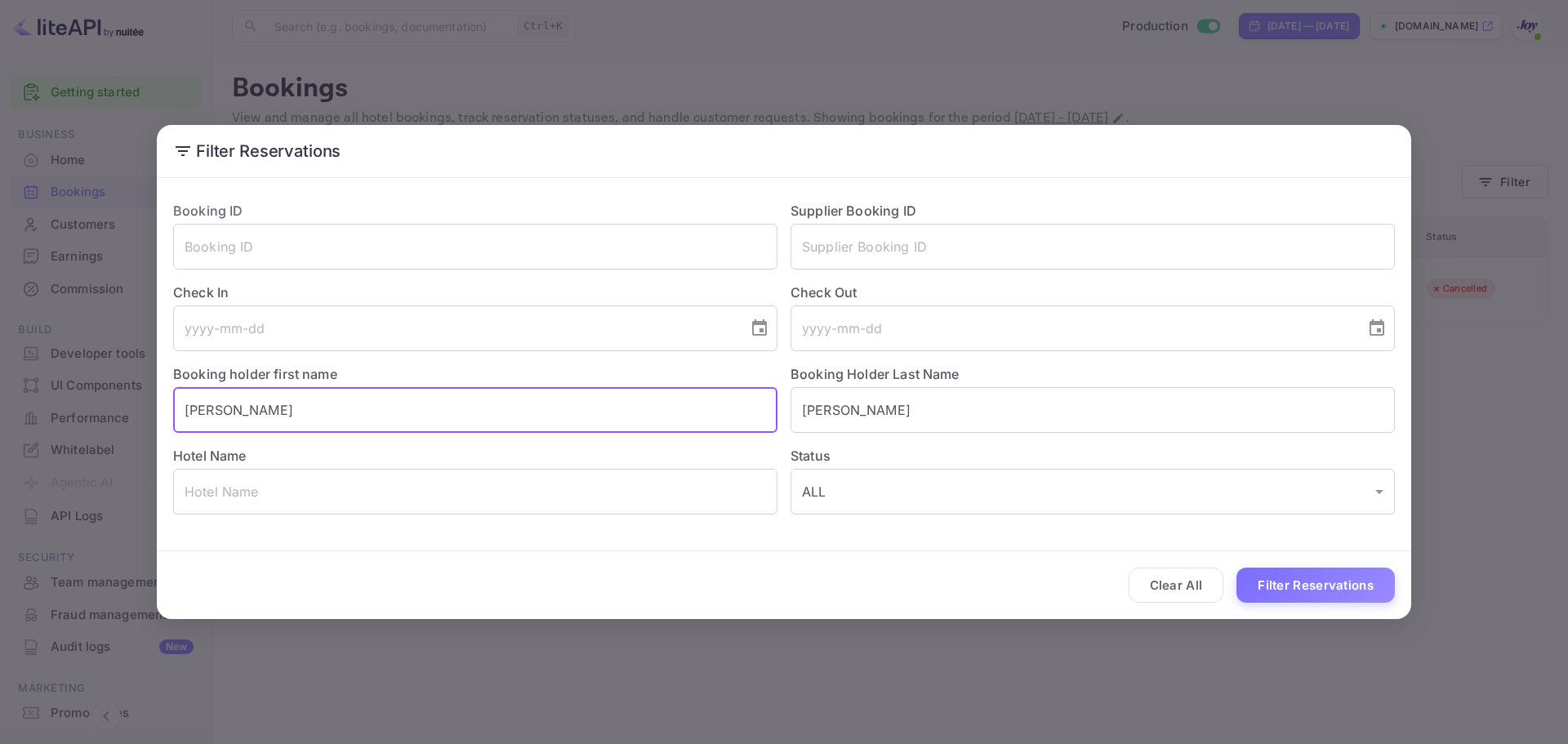
click at [241, 411] on input "[PERSON_NAME]" at bounding box center [476, 410] width 605 height 46
paste input "[PERSON_NAME]"
click at [249, 410] on input "[PERSON_NAME]" at bounding box center [476, 410] width 605 height 46
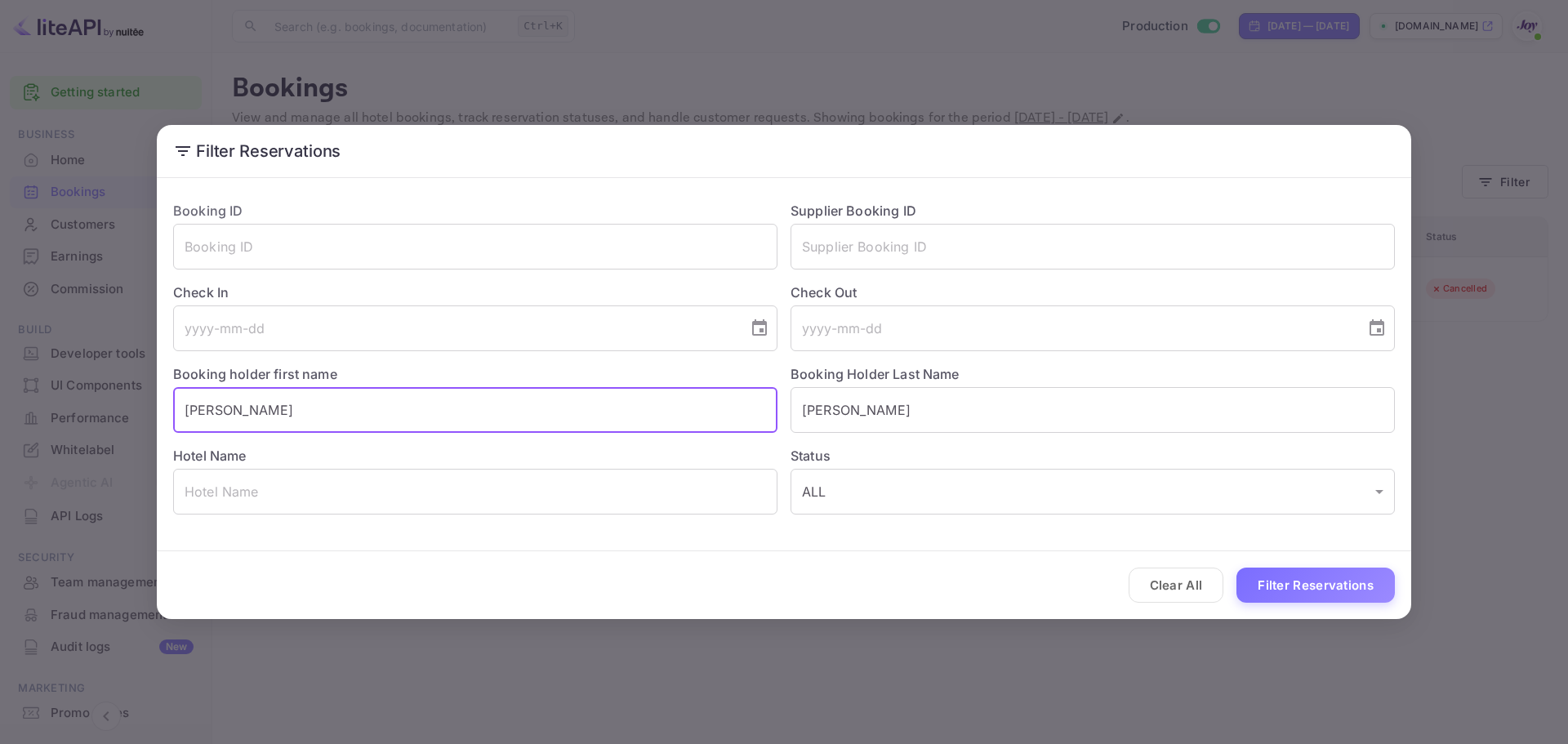
click at [249, 410] on input "[PERSON_NAME]" at bounding box center [476, 410] width 605 height 46
click at [254, 403] on input "[PERSON_NAME]" at bounding box center [476, 410] width 605 height 46
type input "[PERSON_NAME]"
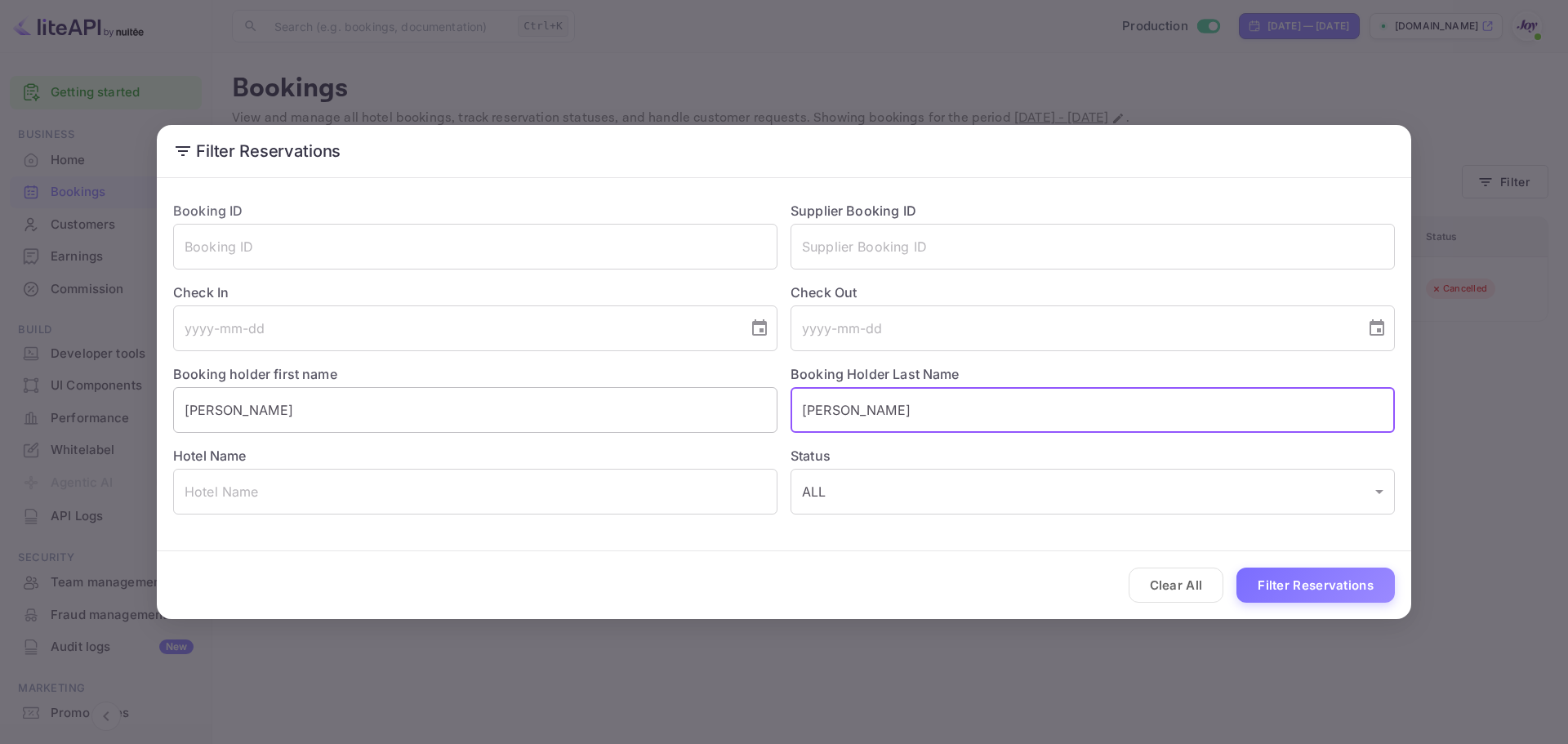
paste input "[PERSON_NAME]"
type input "[PERSON_NAME]"
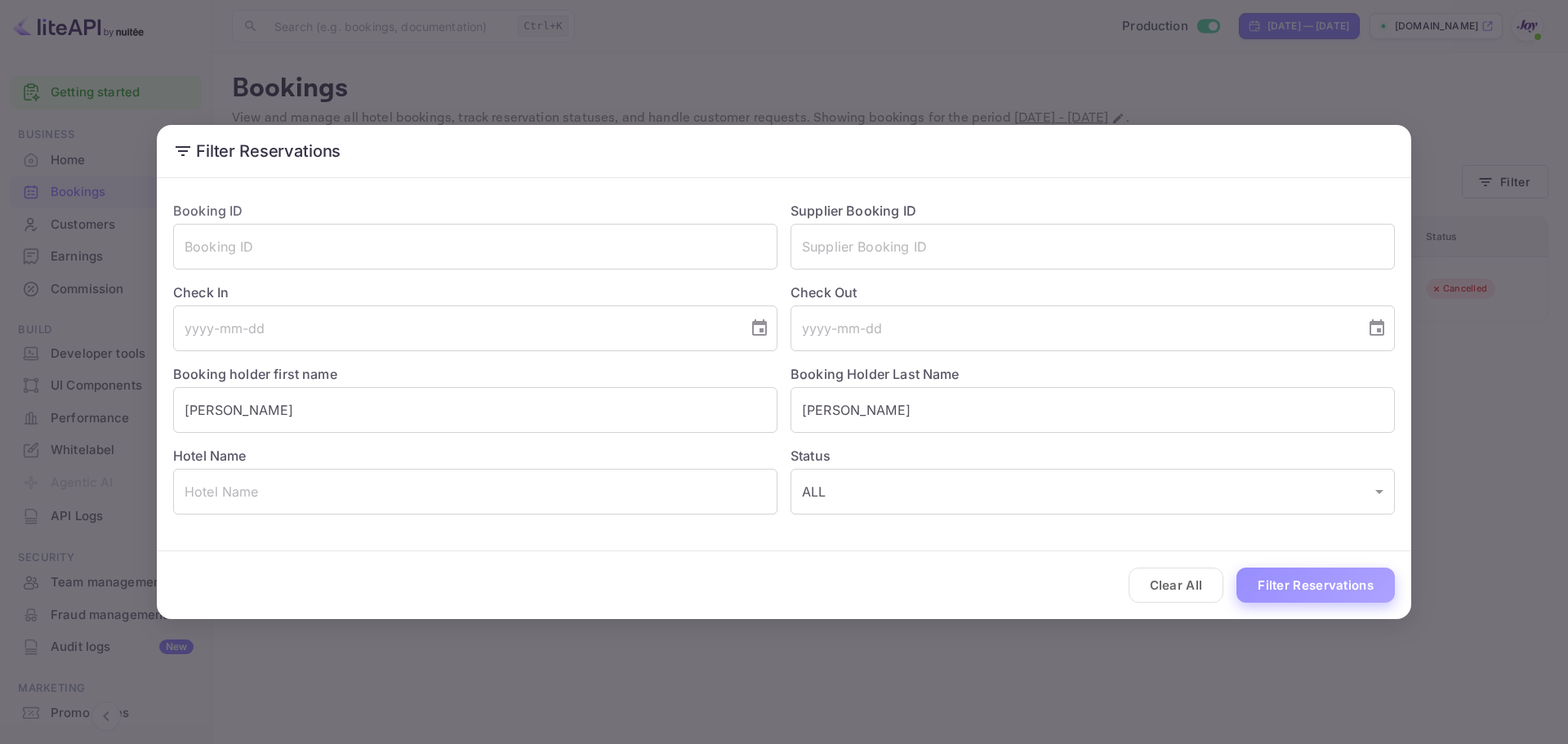
click at [1299, 583] on button "Filter Reservations" at bounding box center [1315, 585] width 158 height 35
click at [458, 80] on div "Filter Reservations Booking ID ​ Supplier Booking ID ​ Check In ​ Check Out ​ B…" at bounding box center [784, 372] width 1568 height 744
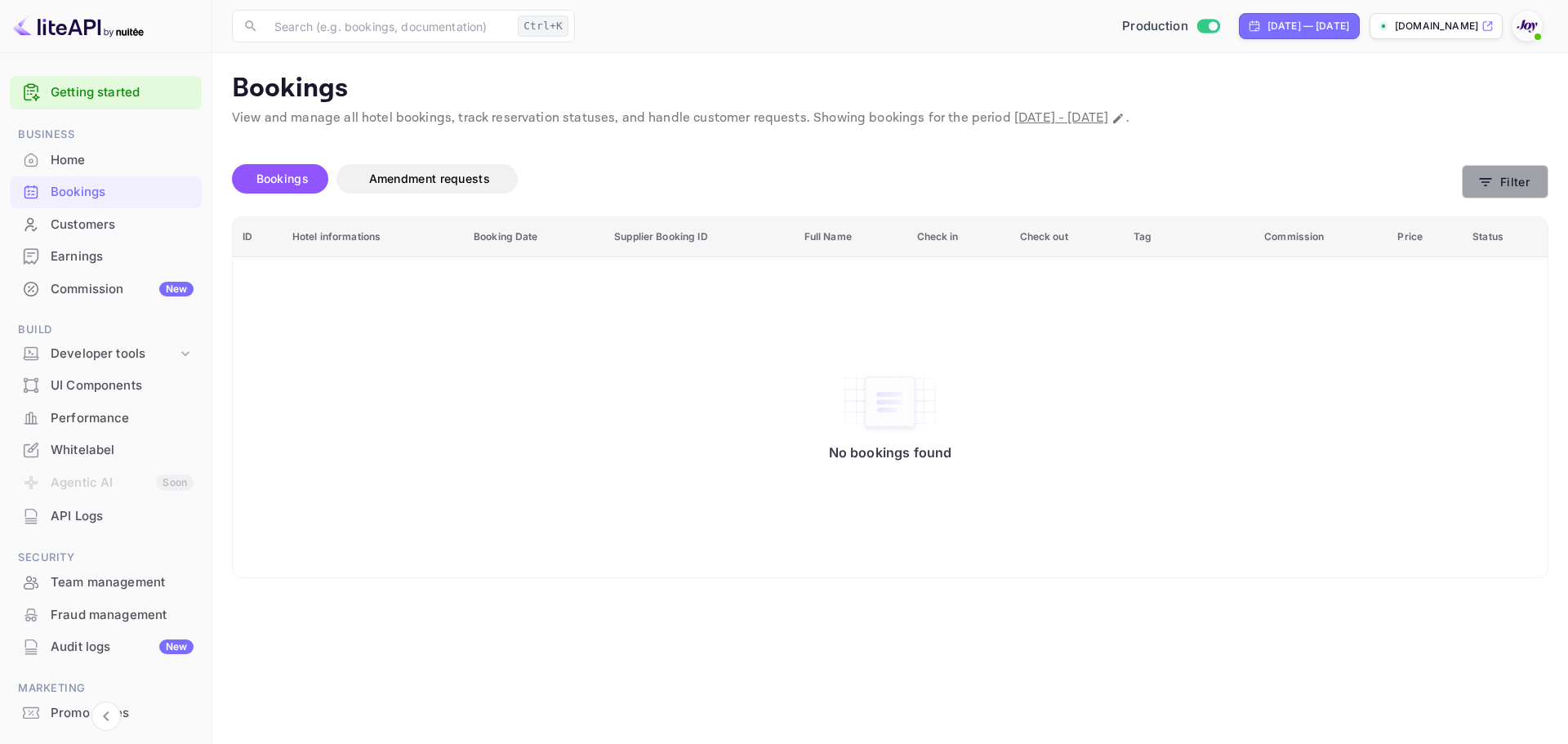
click at [1489, 173] on button "Filter" at bounding box center [1505, 181] width 87 height 33
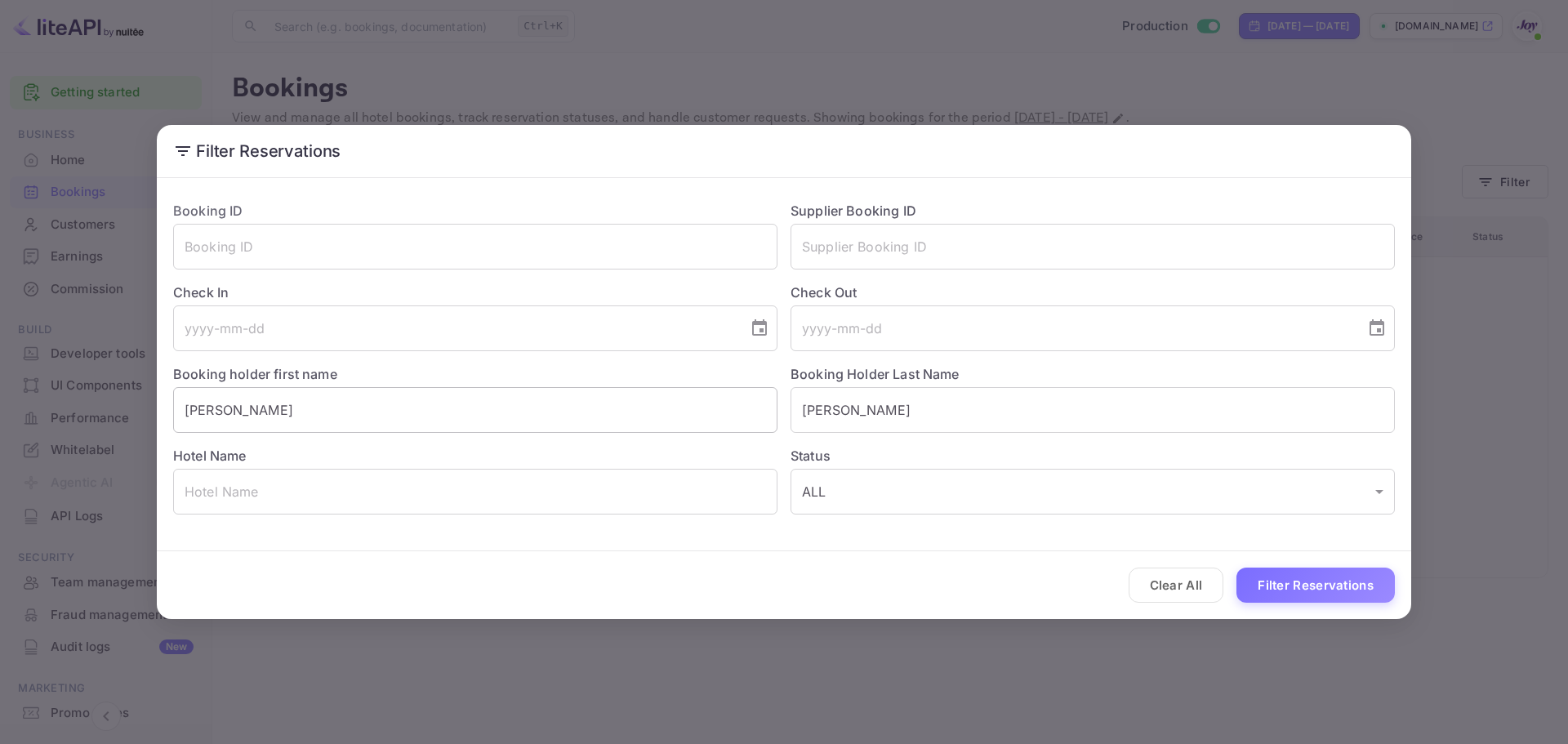
click at [278, 407] on input "[PERSON_NAME]" at bounding box center [476, 410] width 605 height 46
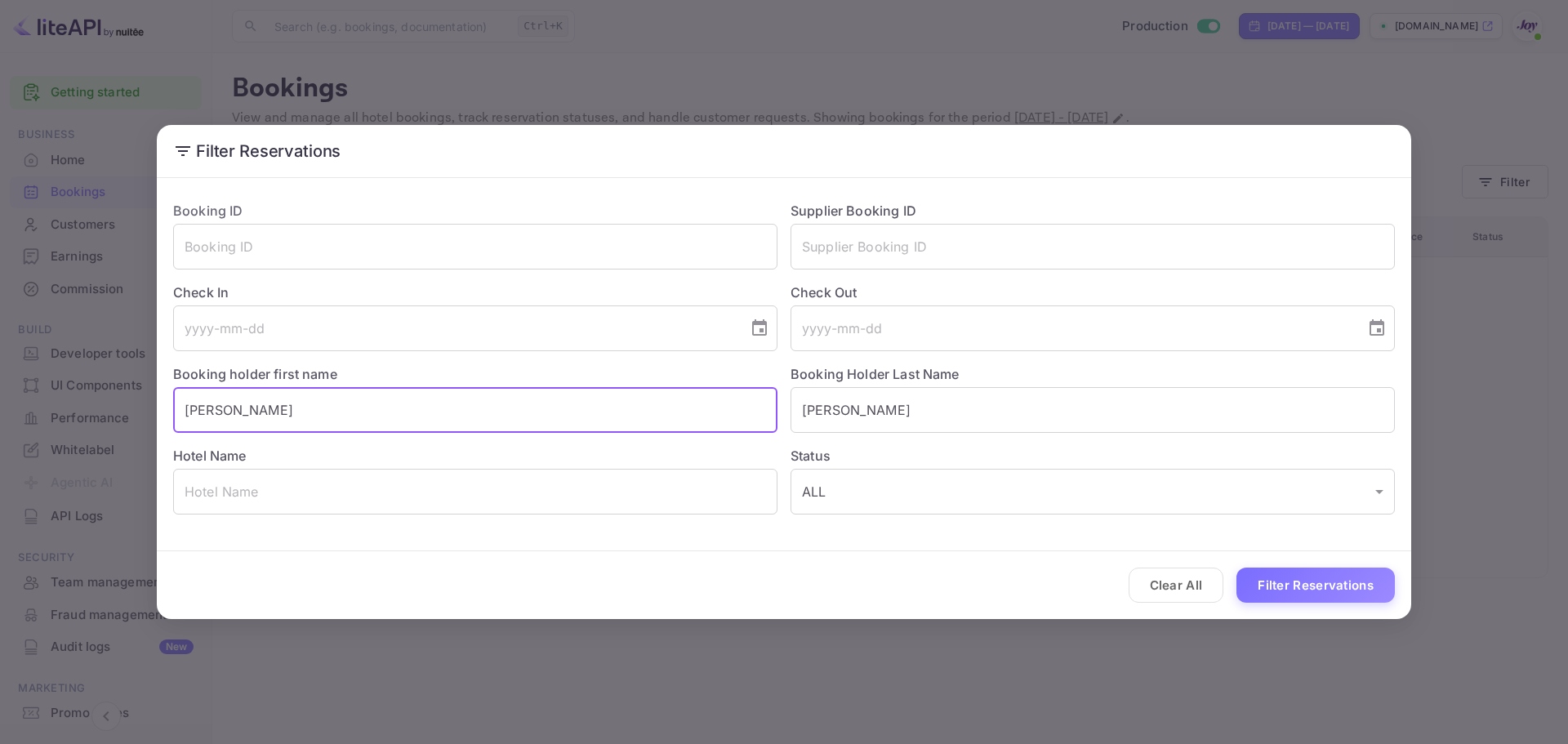
click at [278, 407] on input "[PERSON_NAME]" at bounding box center [476, 410] width 605 height 46
paste input "[PERSON_NAME]"
click at [232, 407] on input "[PERSON_NAME]" at bounding box center [476, 410] width 605 height 46
type input "[PERSON_NAME]"
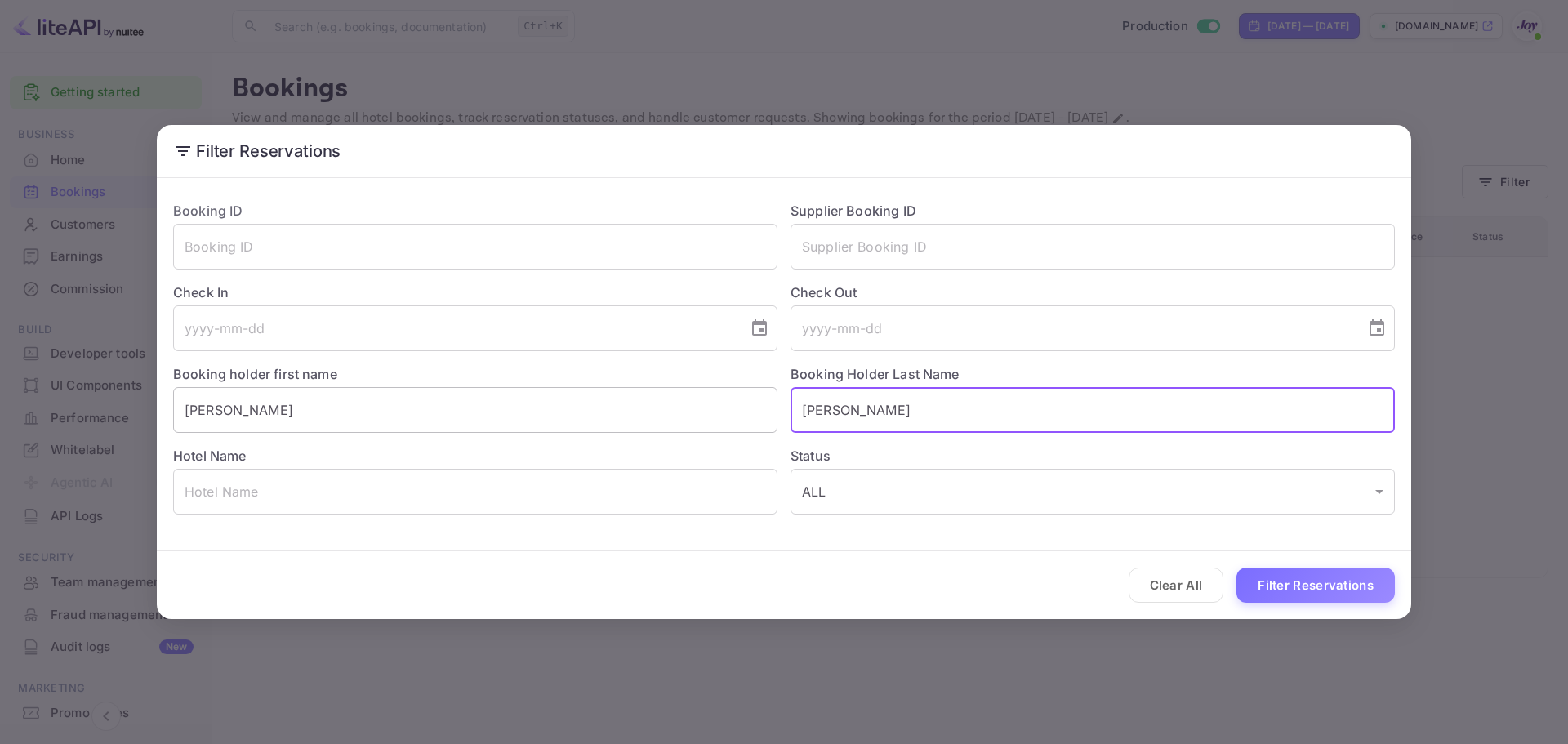
paste input "[PERSON_NAME]"
type input "[PERSON_NAME]"
click at [1344, 575] on button "Filter Reservations" at bounding box center [1315, 585] width 158 height 35
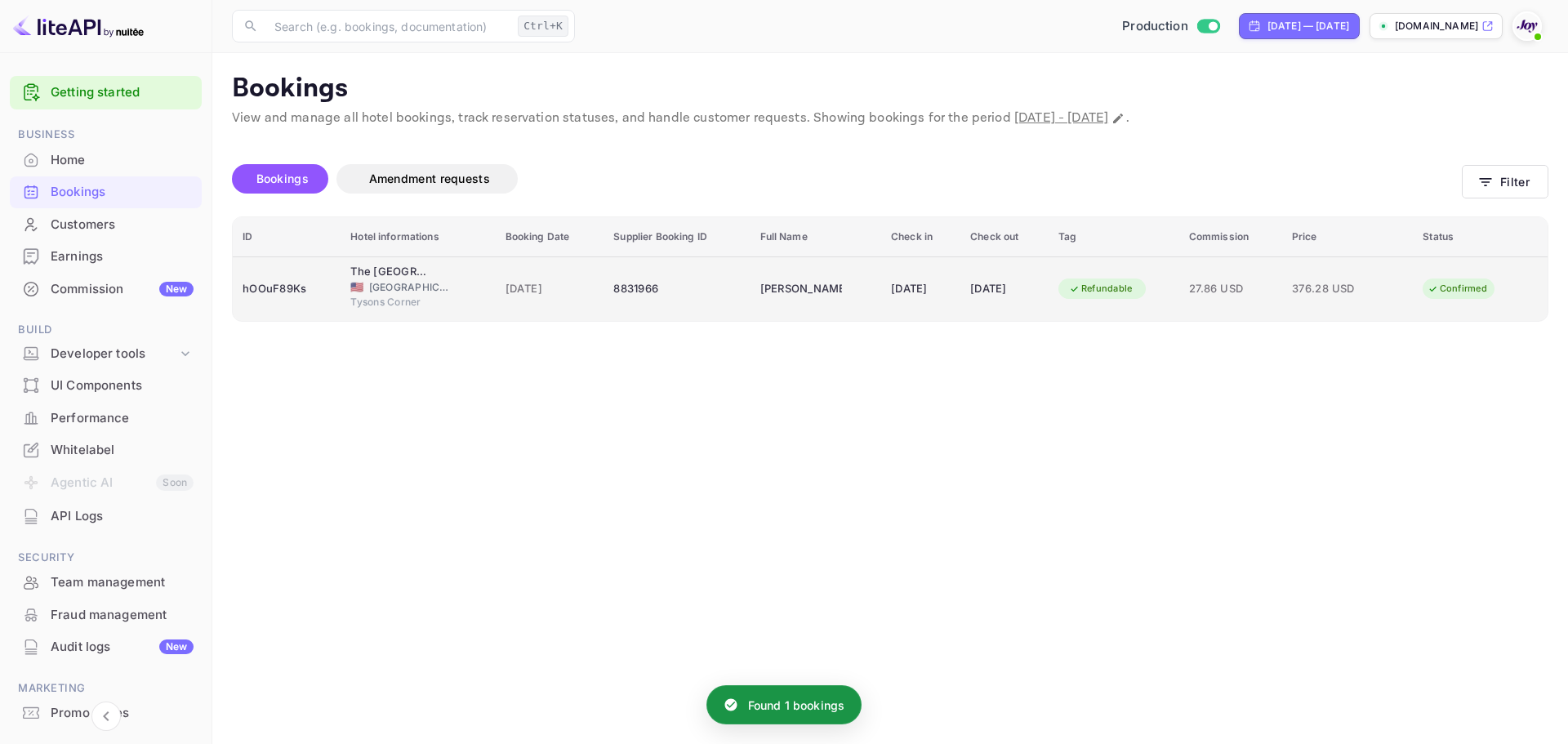
click at [761, 292] on div "[PERSON_NAME]" at bounding box center [802, 289] width 82 height 26
